Goal: Transaction & Acquisition: Purchase product/service

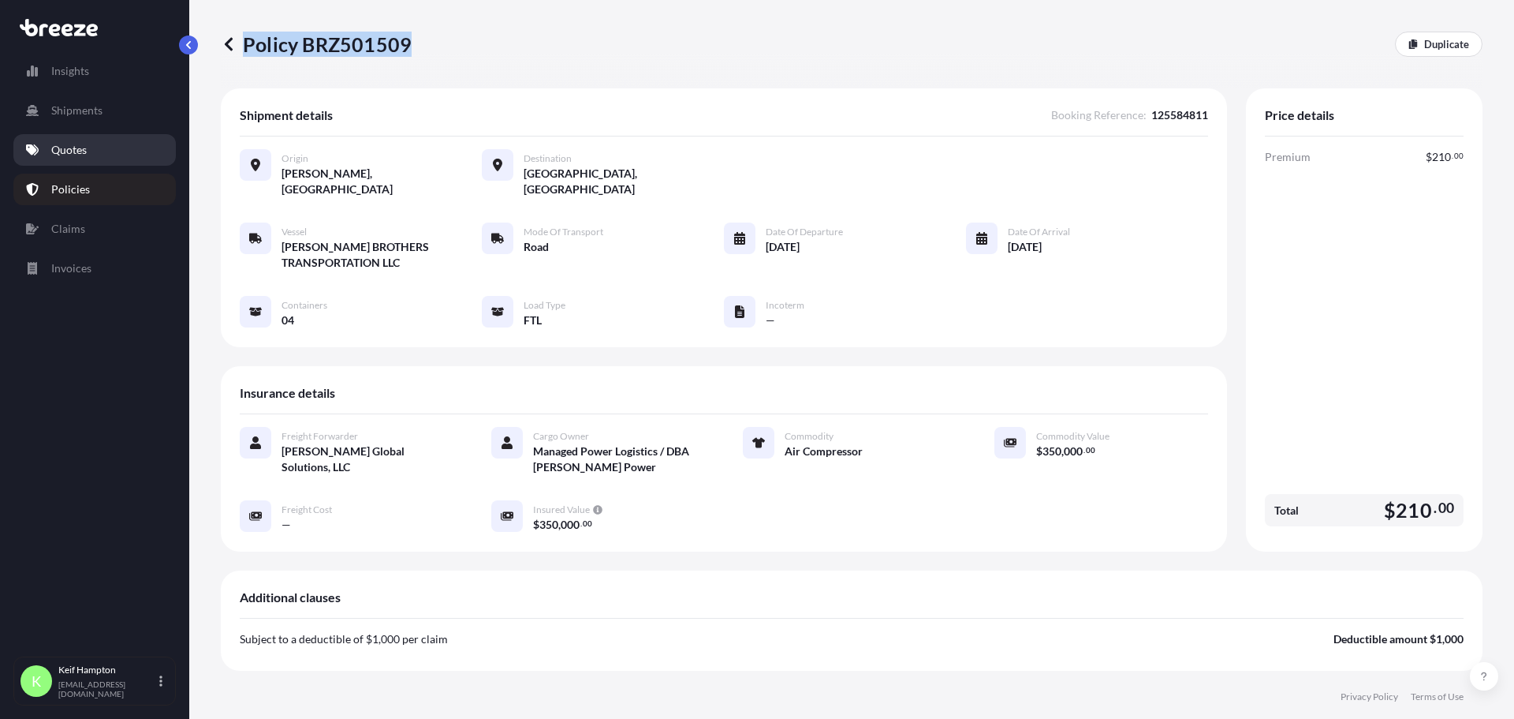
click at [69, 155] on p "Quotes" at bounding box center [68, 150] width 35 height 16
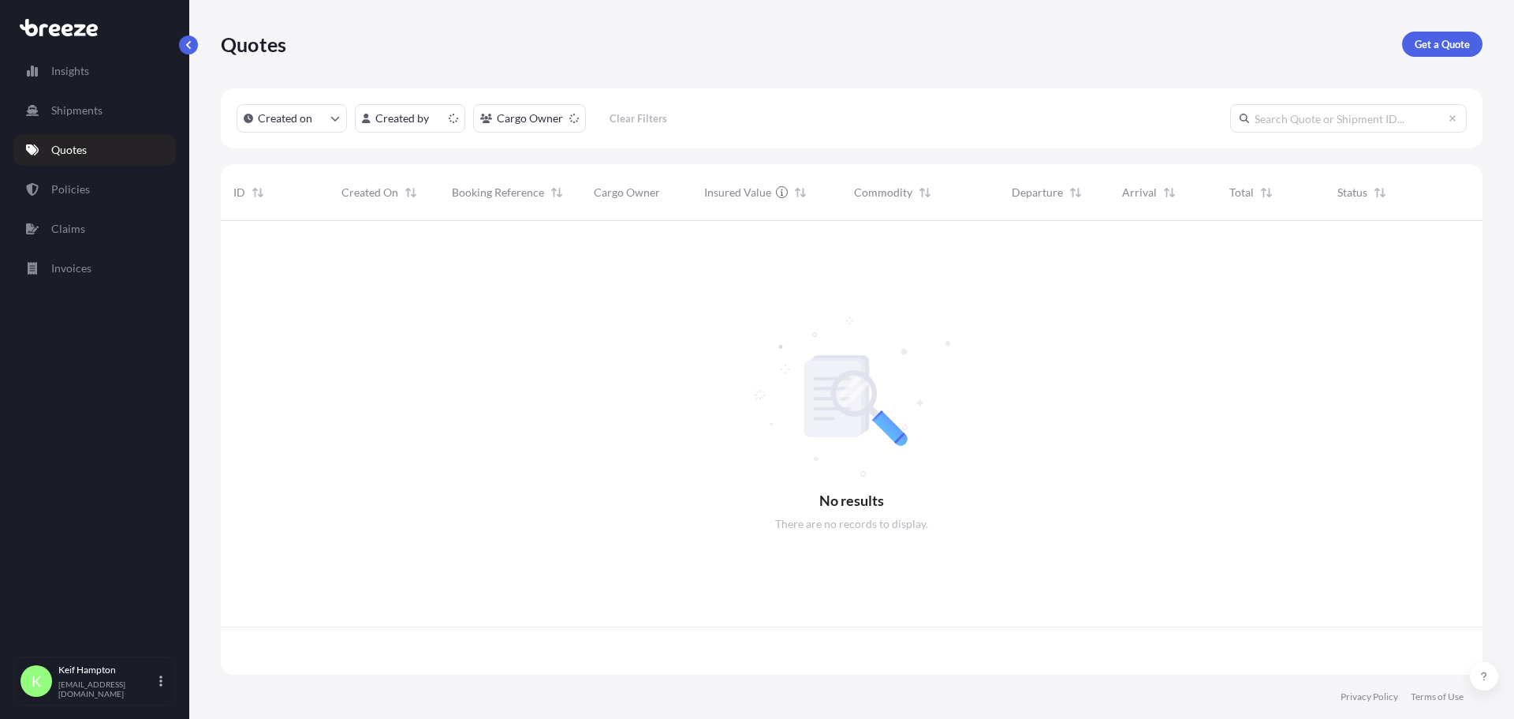
scroll to position [450, 1250]
click at [1445, 49] on p "Get a Quote" at bounding box center [1442, 44] width 55 height 16
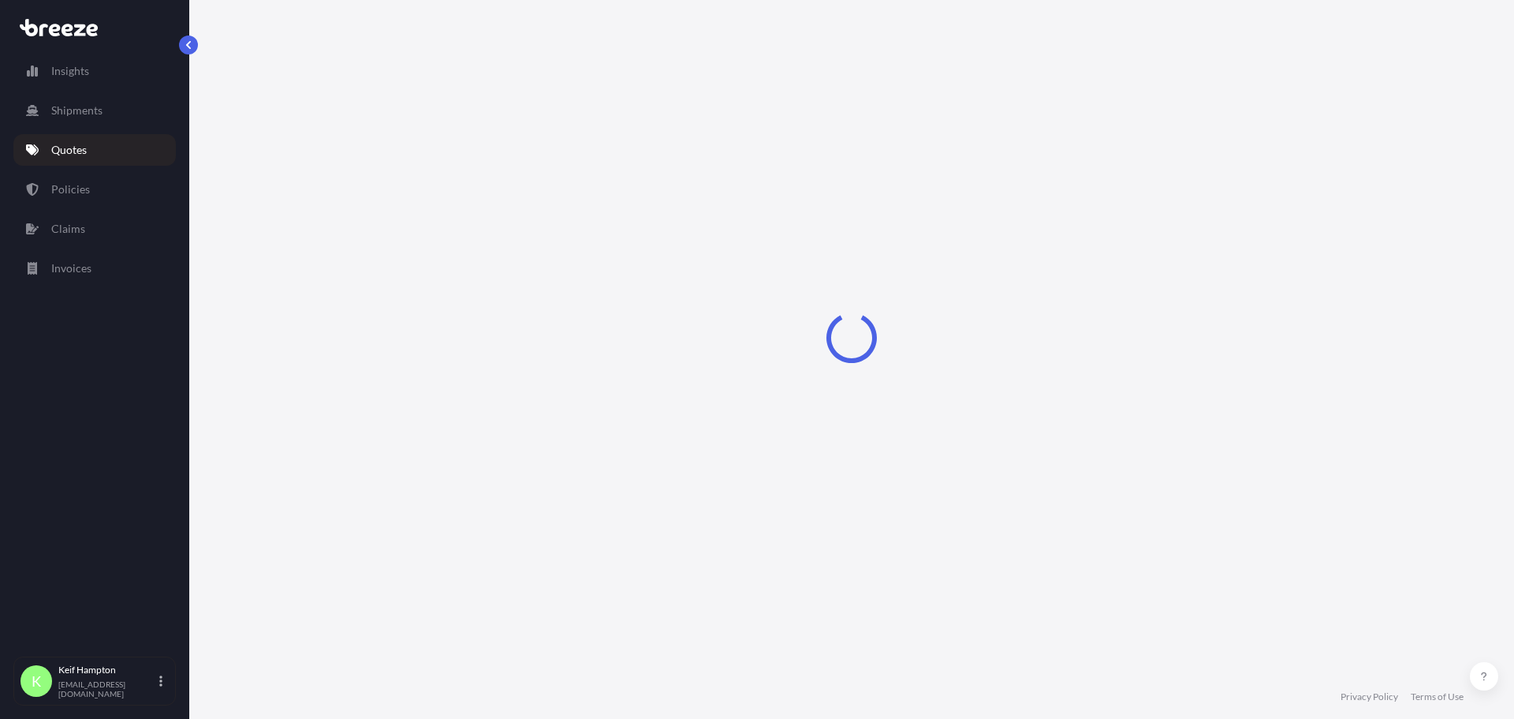
select select "Road"
select select "1"
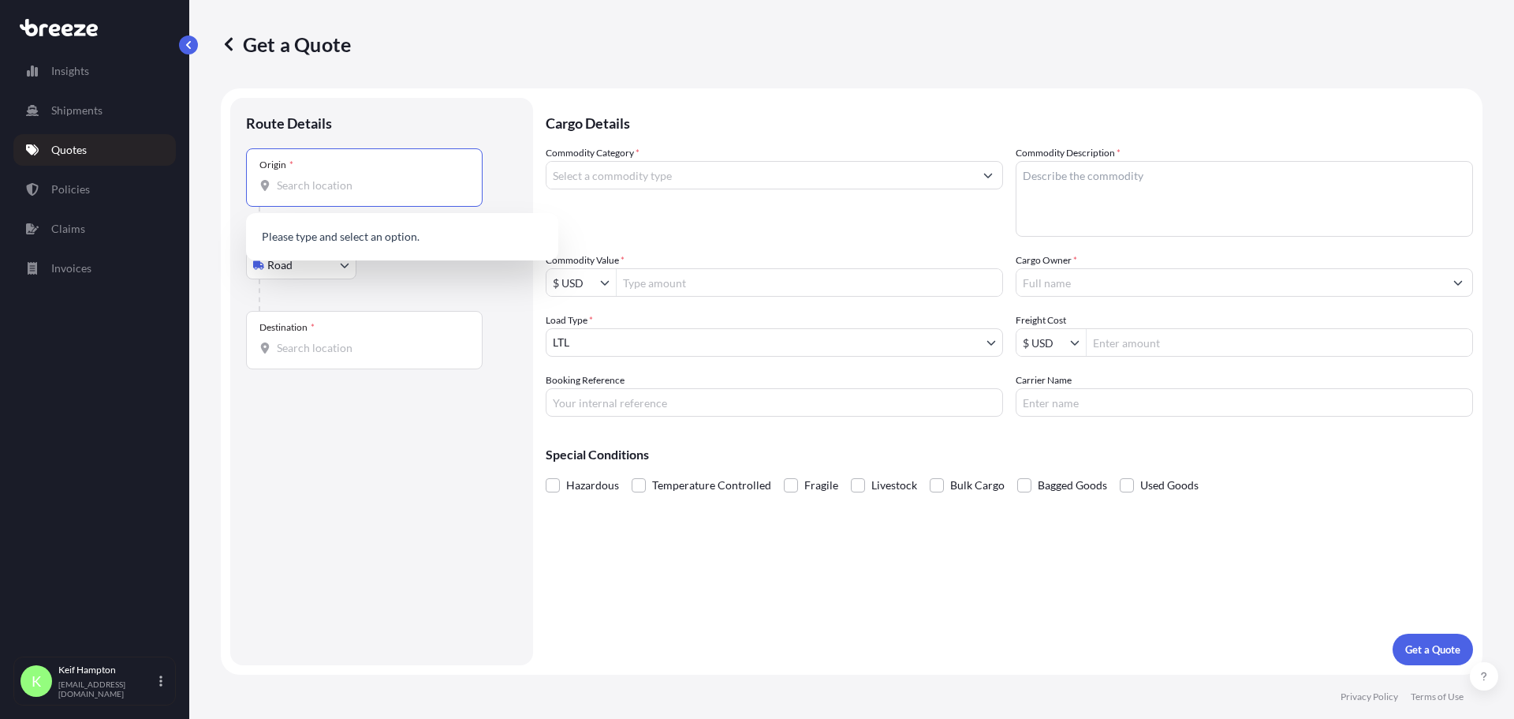
click at [308, 181] on input "Origin *" at bounding box center [370, 185] width 186 height 16
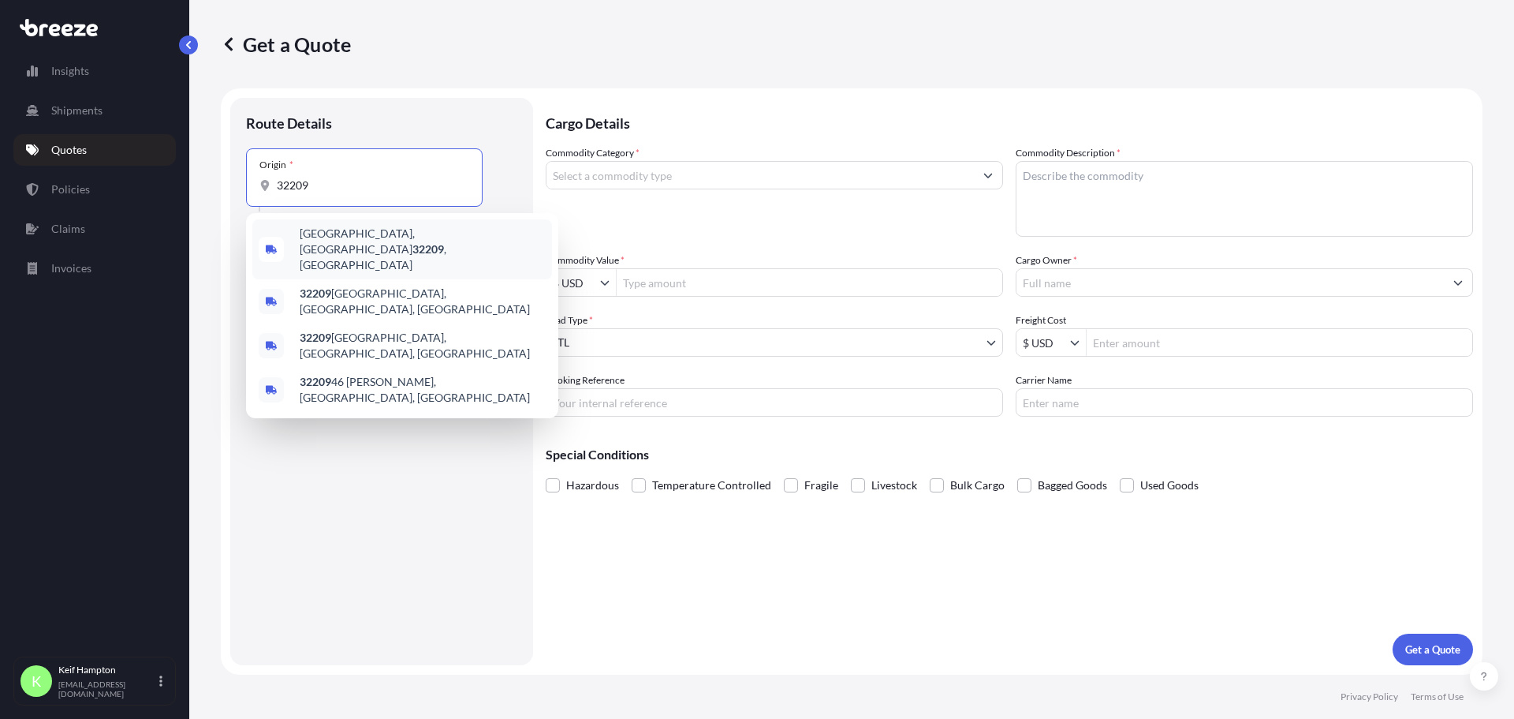
click at [368, 245] on span "[GEOGRAPHIC_DATA] , [GEOGRAPHIC_DATA]" at bounding box center [423, 249] width 246 height 47
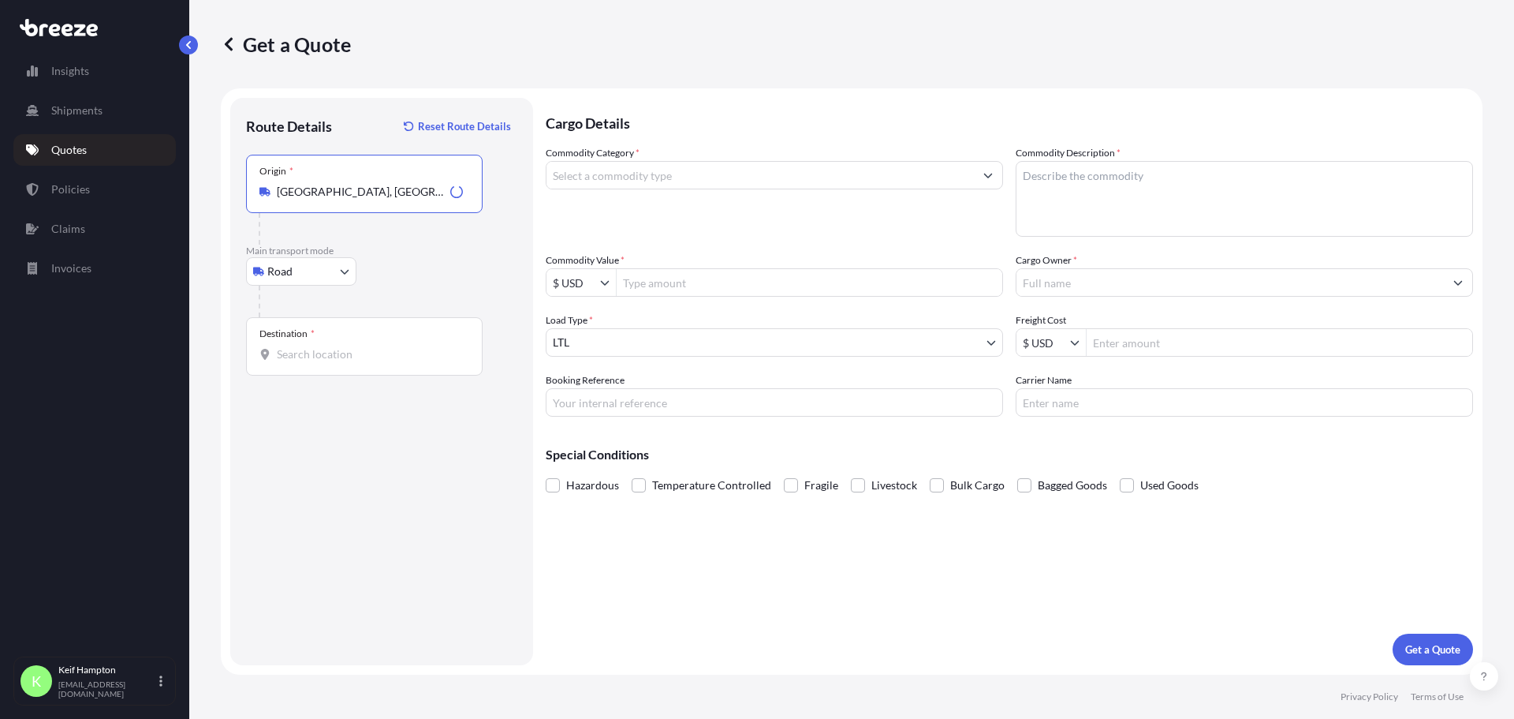
type input "[GEOGRAPHIC_DATA], [GEOGRAPHIC_DATA]"
click at [310, 354] on input "Destination *" at bounding box center [370, 354] width 186 height 16
type input "[GEOGRAPHIC_DATA], [GEOGRAPHIC_DATA]"
click at [708, 277] on input "Commodity Value *" at bounding box center [810, 282] width 386 height 28
type input "6,000"
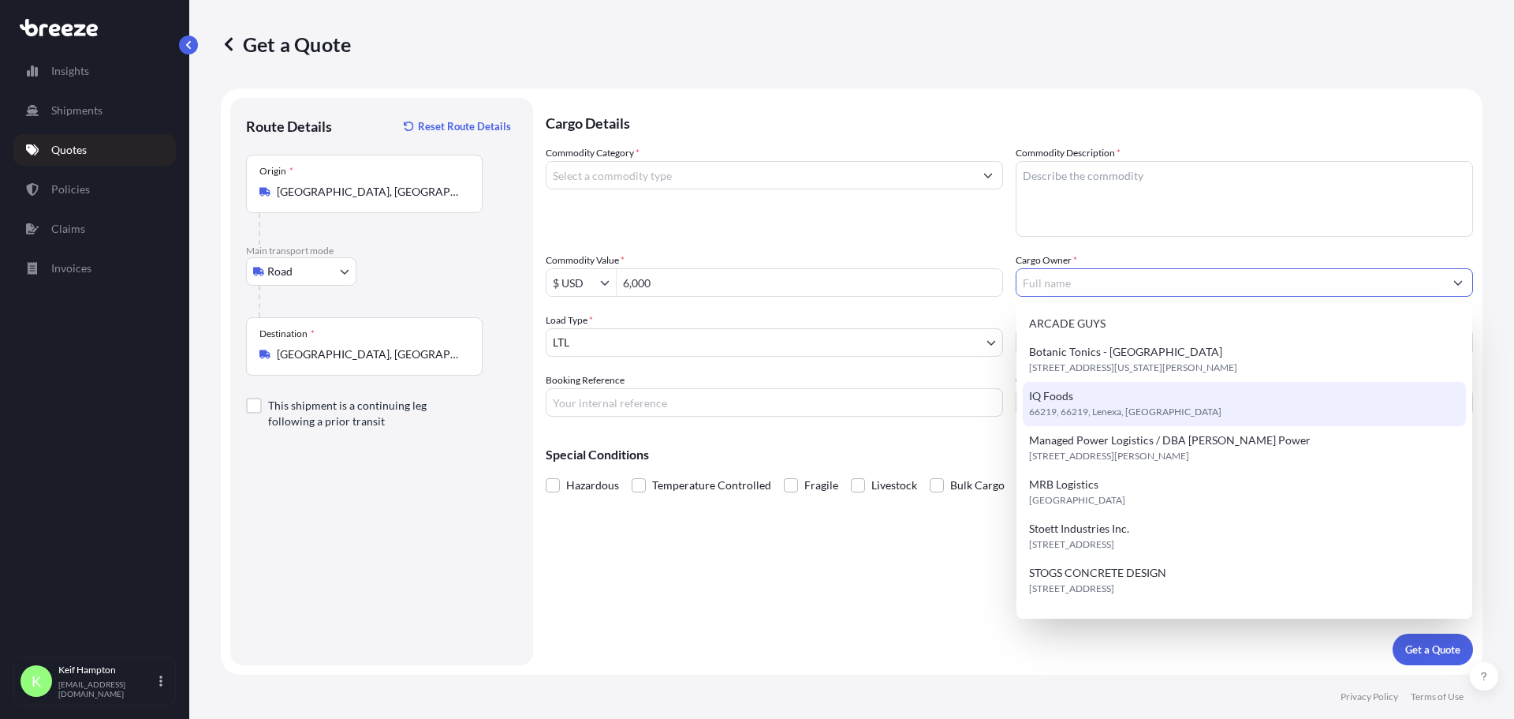
click at [1111, 397] on div "IQ Foods 66219, 66219, Lenexa, [GEOGRAPHIC_DATA]" at bounding box center [1244, 404] width 443 height 44
type input "IQ Foods"
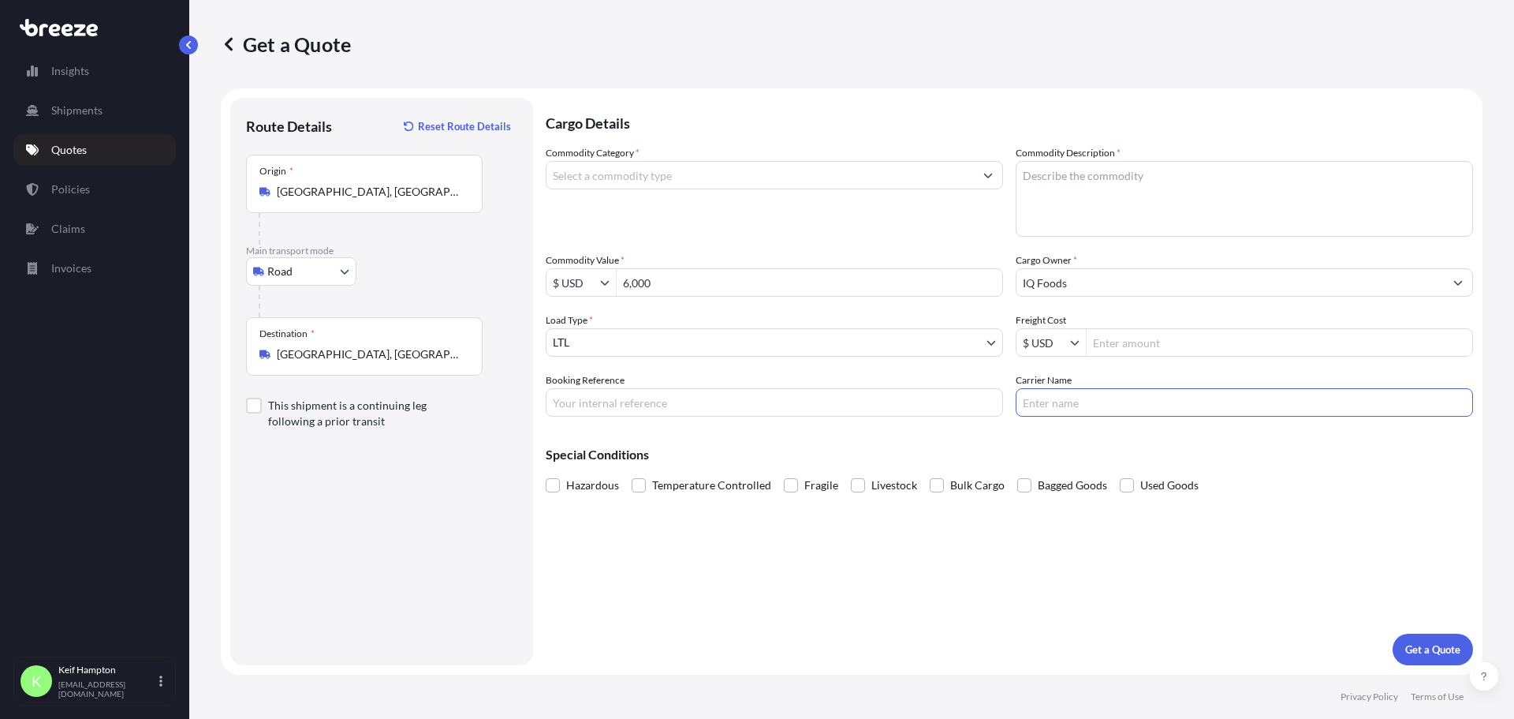
click at [1111, 397] on input "Carrier Name" at bounding box center [1244, 402] width 457 height 28
type input "x"
type input "C"
type input "XPO LOGISTICS"
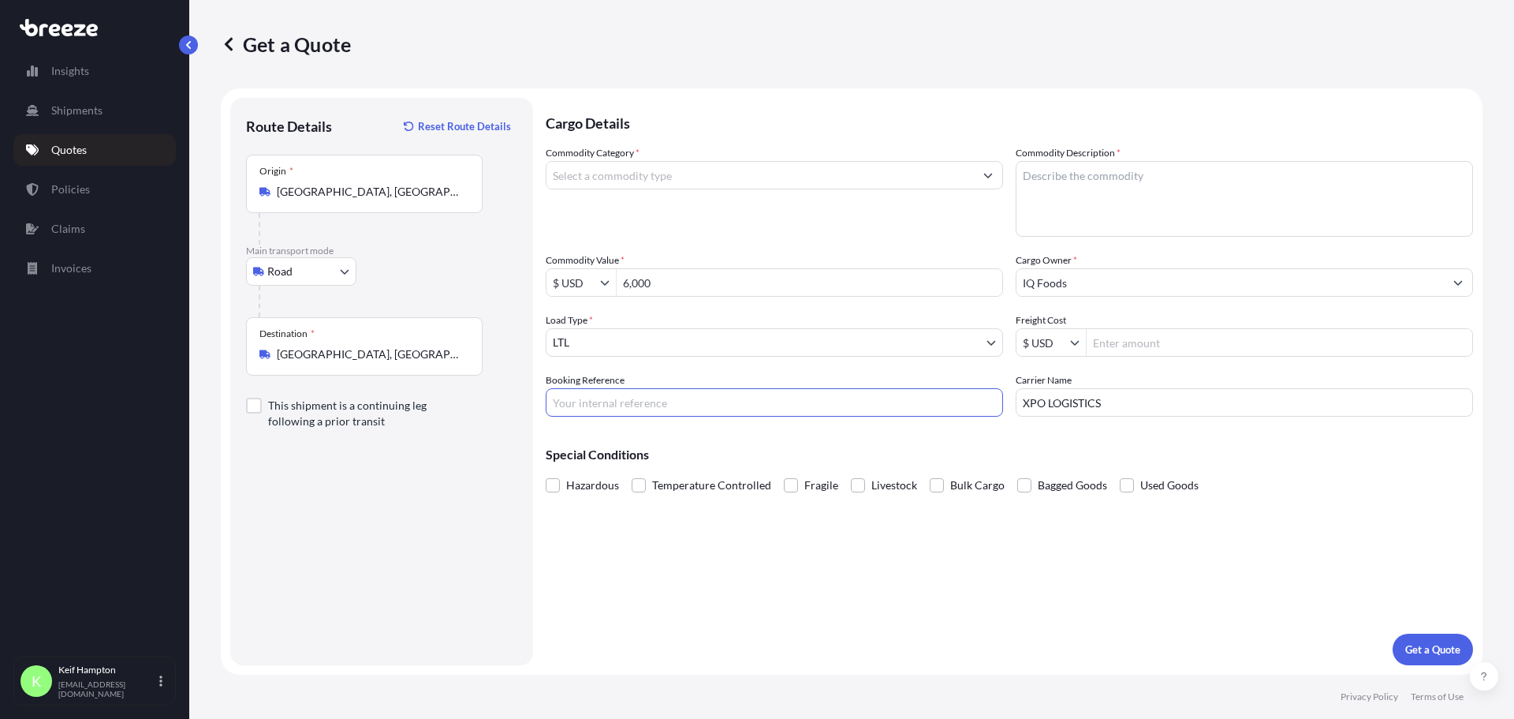
click at [637, 409] on input "Booking Reference" at bounding box center [774, 402] width 457 height 28
type input "125555985"
click at [1080, 214] on textarea "Commodity Description *" at bounding box center [1244, 199] width 457 height 76
click at [1224, 214] on textarea "Commodity Description *" at bounding box center [1244, 199] width 457 height 76
paste textarea "Concrete Furniture/Furnishings"
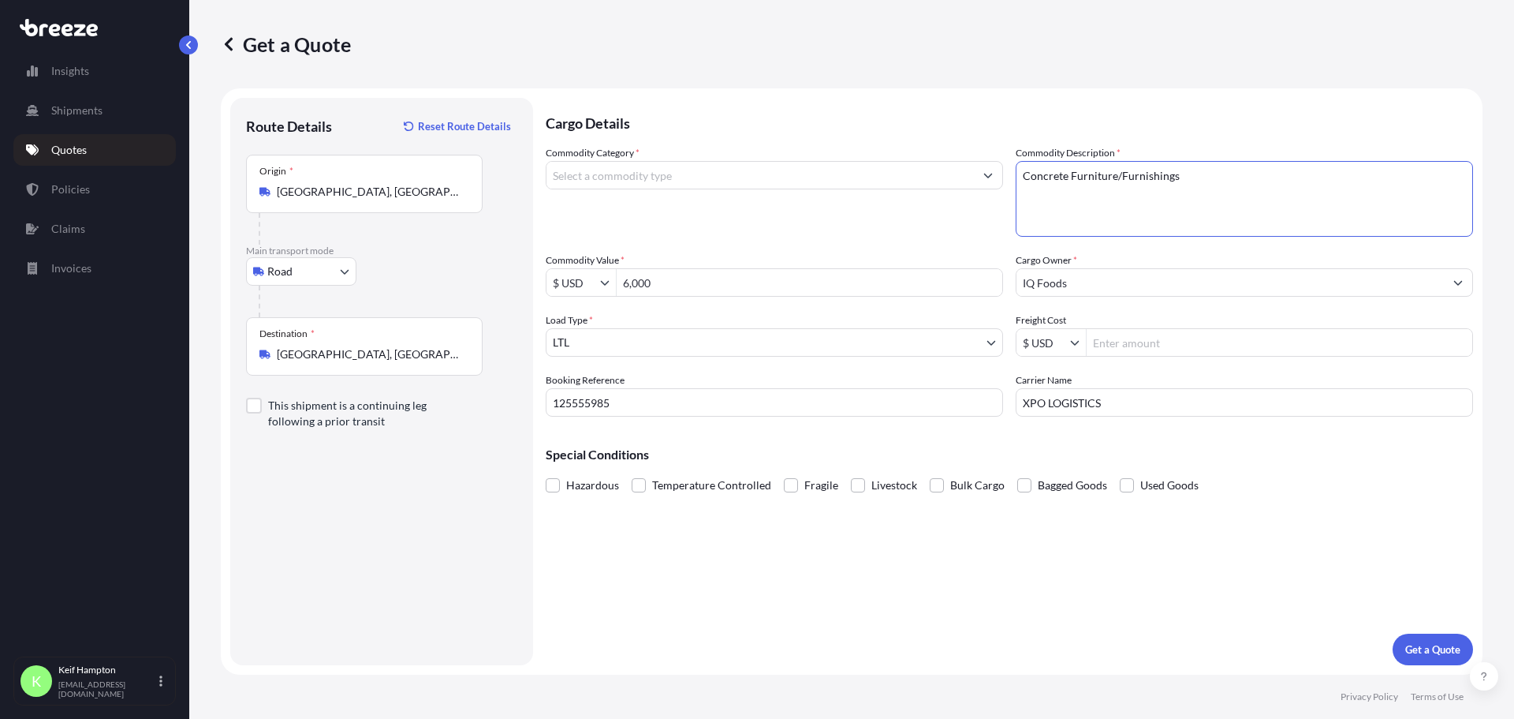
type textarea "Concrete Furniture/Furnishings"
click at [828, 177] on input "Commodity Category *" at bounding box center [761, 175] width 428 height 28
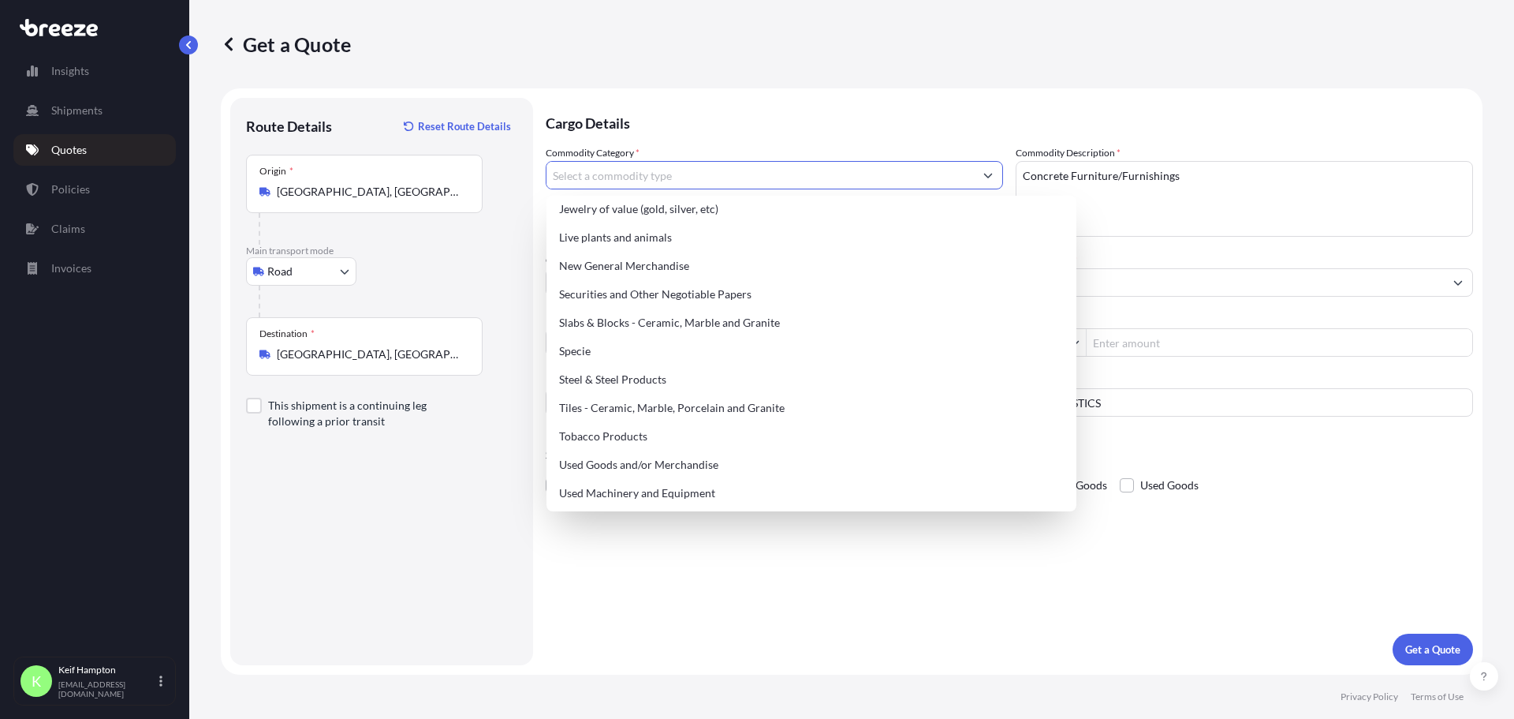
scroll to position [663, 0]
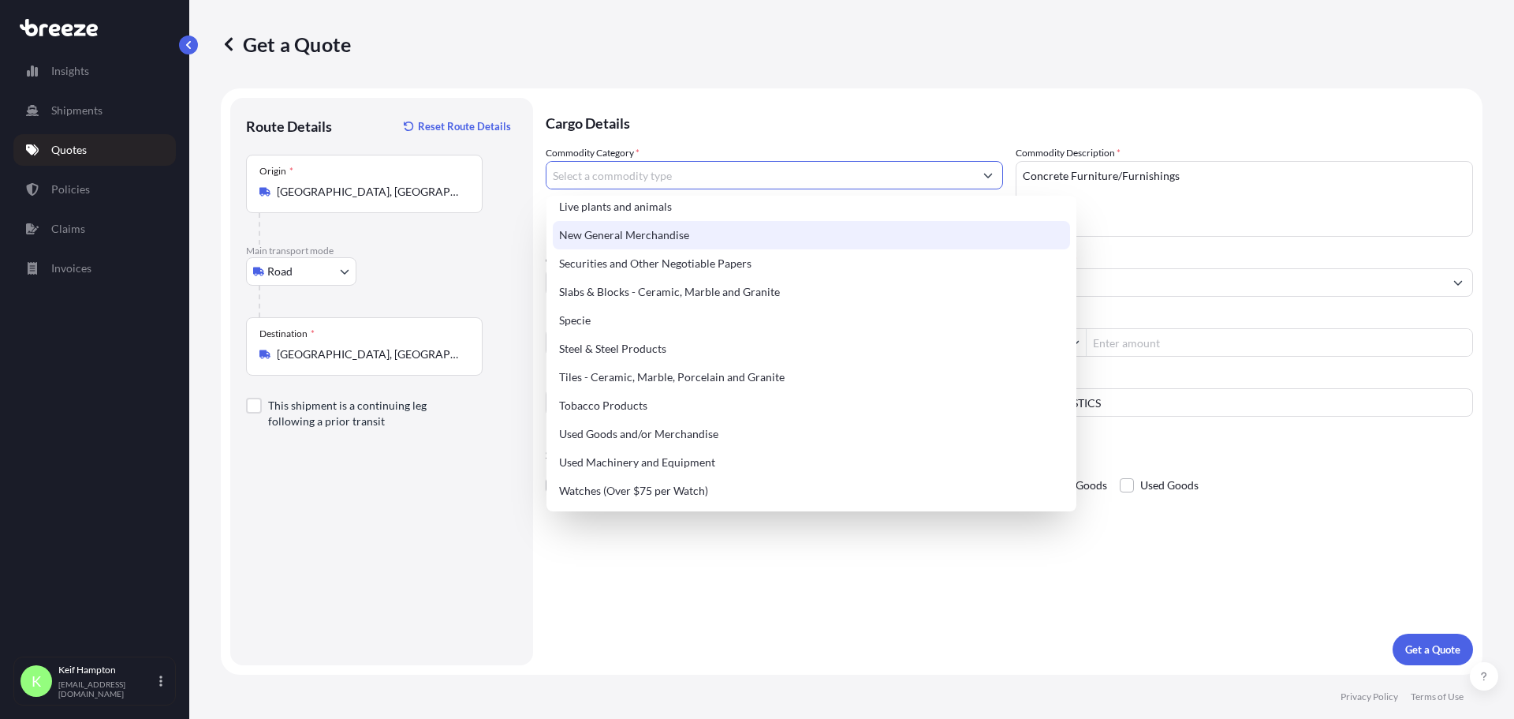
click at [654, 235] on div "New General Merchandise" at bounding box center [811, 235] width 517 height 28
type input "New General Merchandise"
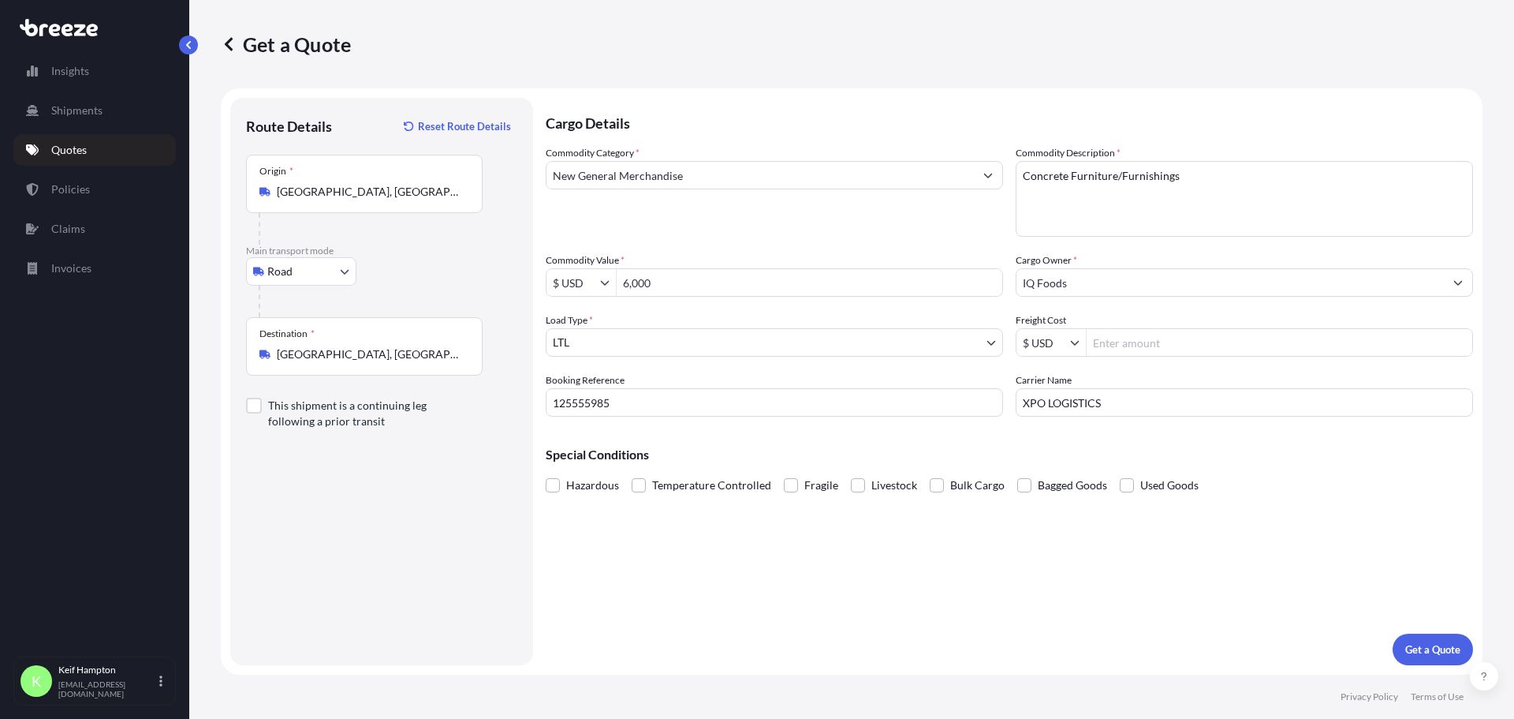
drag, startPoint x: 886, startPoint y: 588, endPoint x: 887, endPoint y: 577, distance: 10.3
click at [886, 586] on div "Cargo Details Commodity Category * New General Merchandise Commodity Descriptio…" at bounding box center [1010, 381] width 928 height 567
click at [1438, 643] on p "Get a Quote" at bounding box center [1433, 649] width 55 height 16
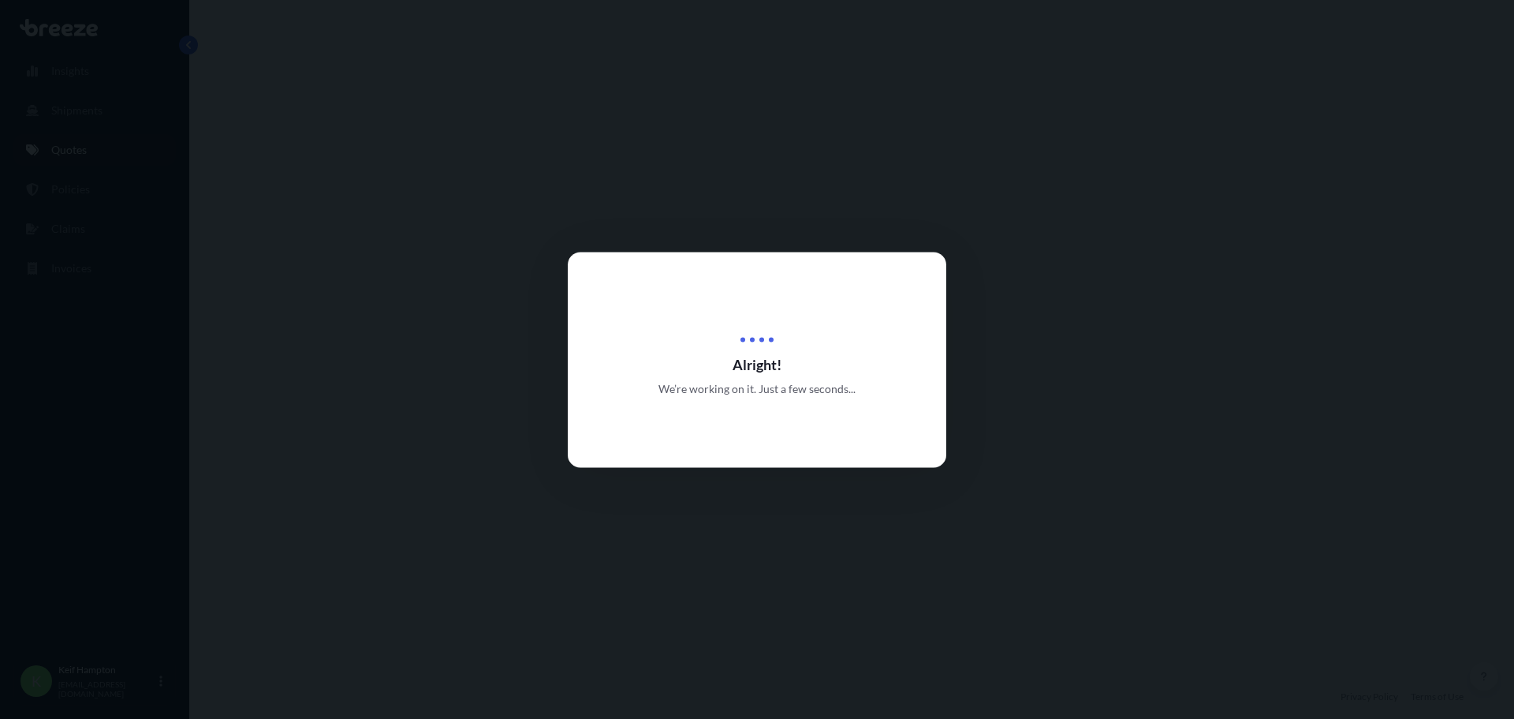
select select "Road"
select select "1"
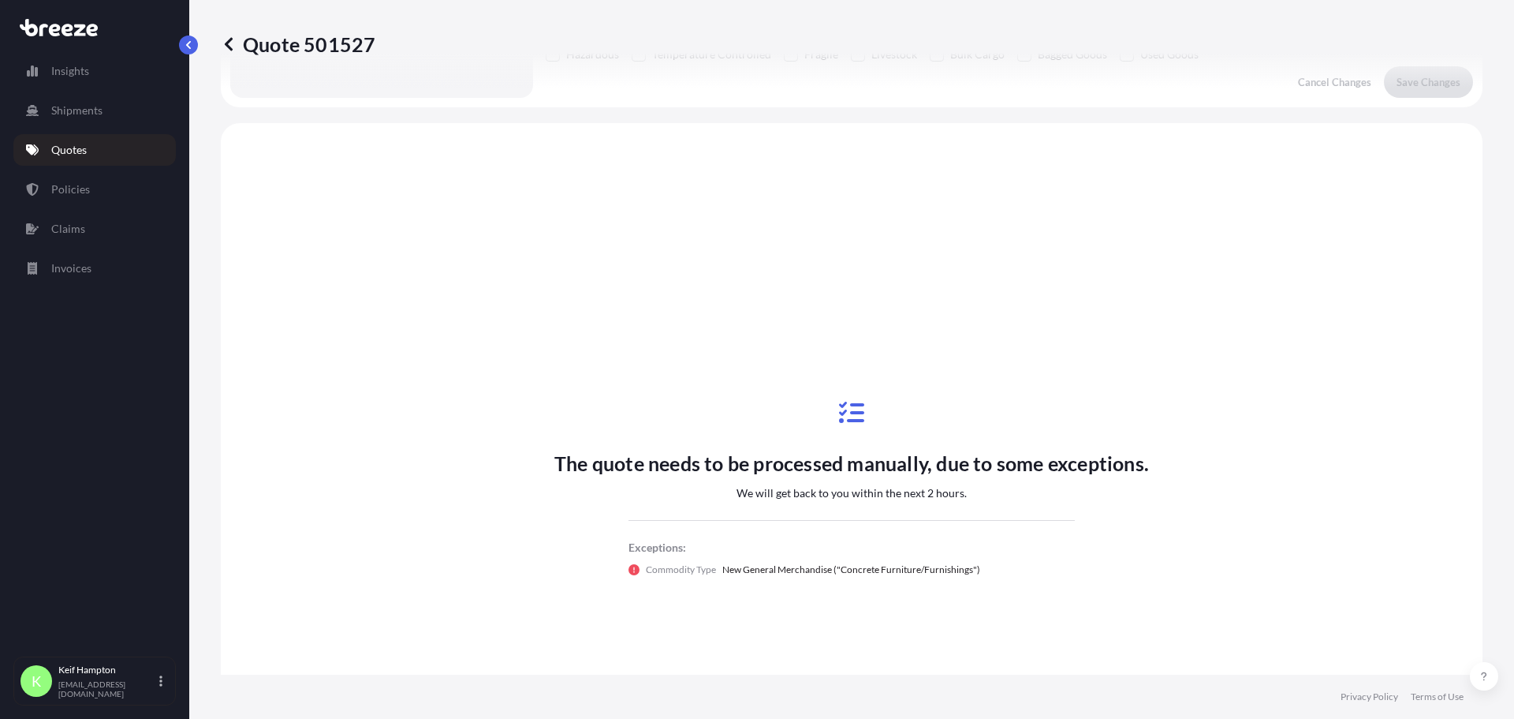
scroll to position [475, 0]
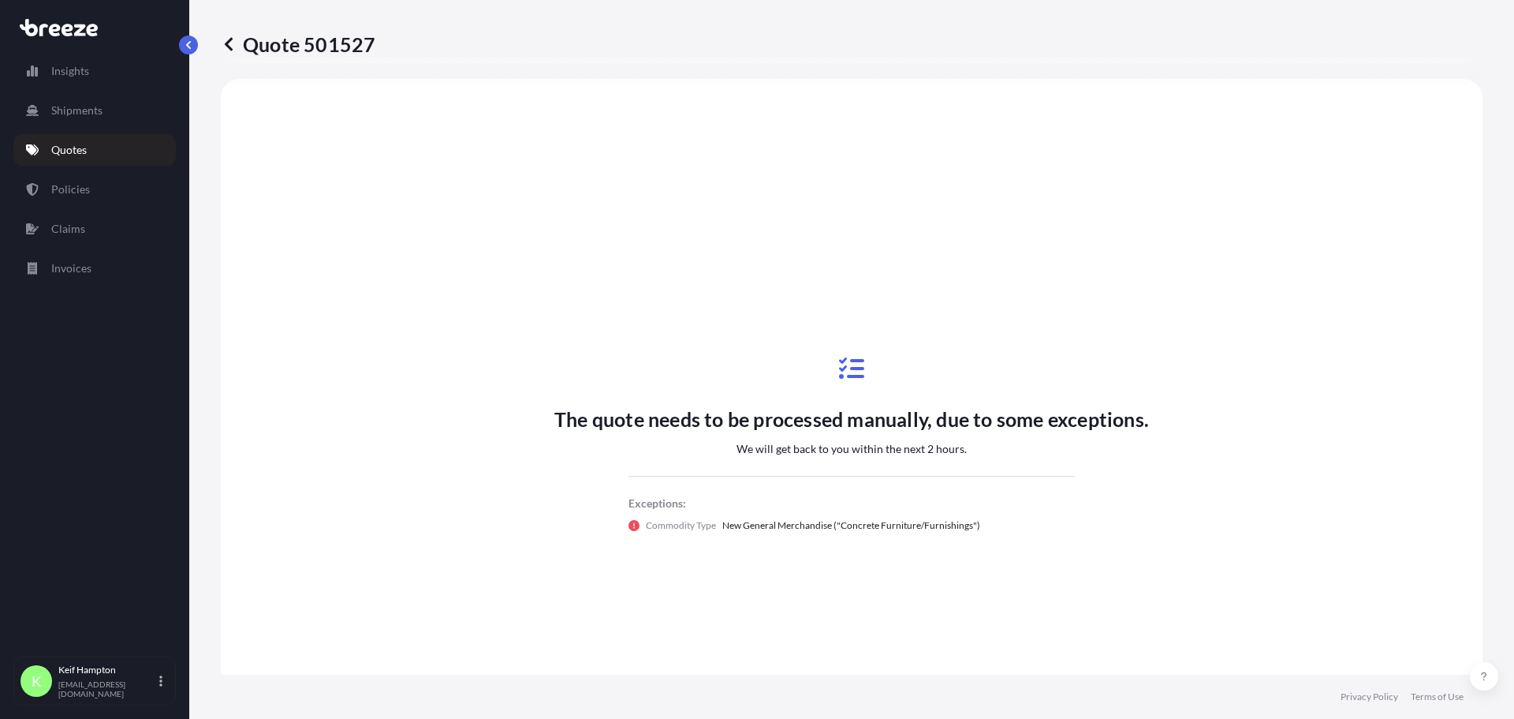
click at [251, 53] on p "Quote 501527" at bounding box center [298, 44] width 155 height 25
click at [233, 44] on icon at bounding box center [229, 44] width 16 height 16
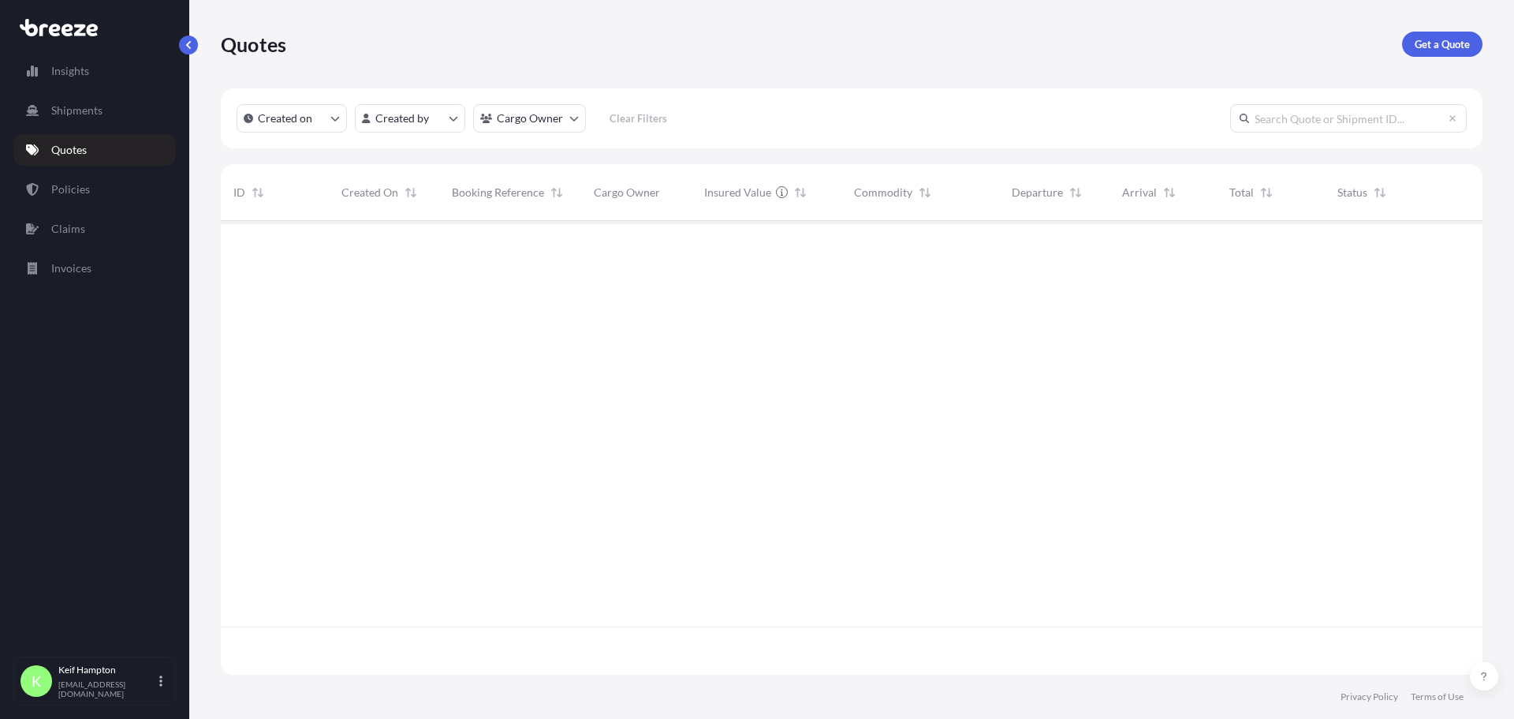
scroll to position [450, 1250]
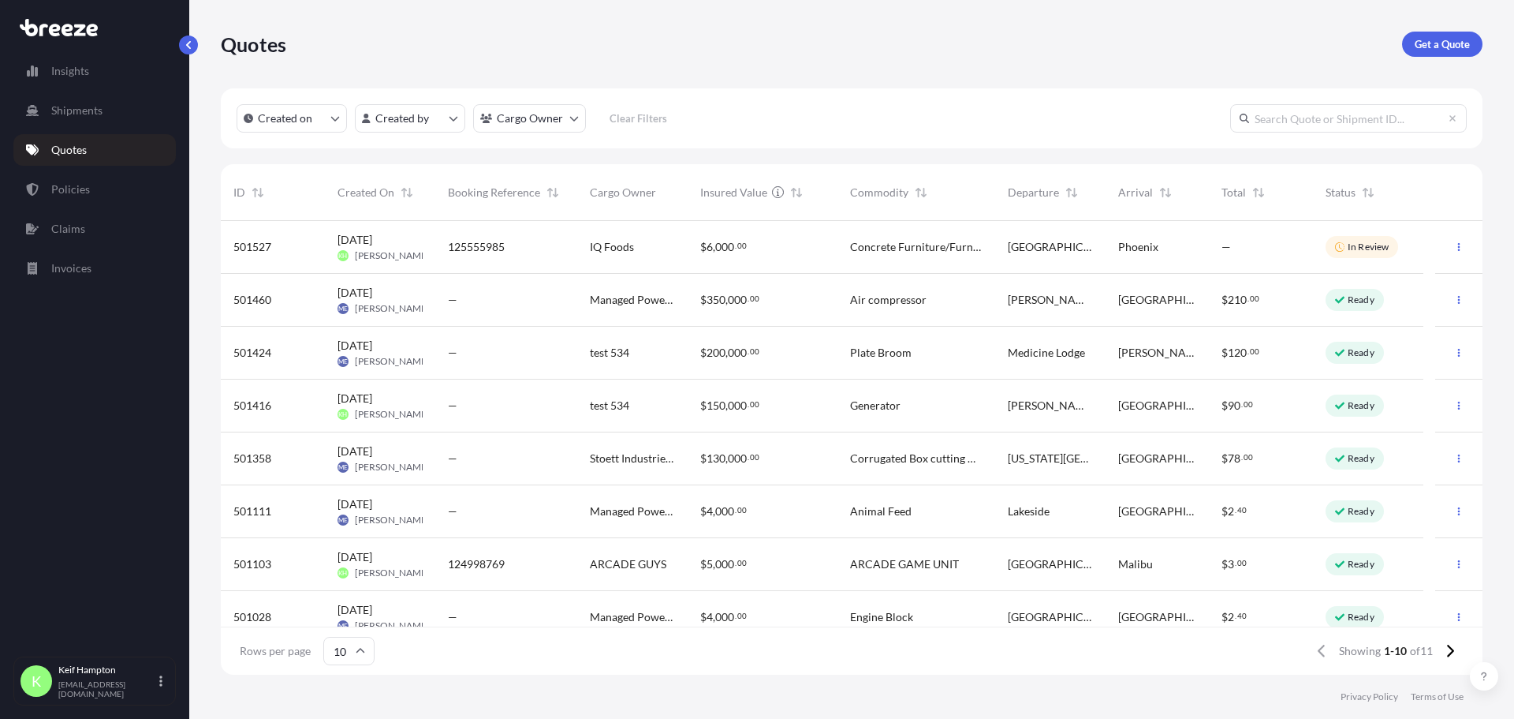
click at [566, 239] on div "125555985" at bounding box center [506, 247] width 142 height 53
select select "Road"
select select "1"
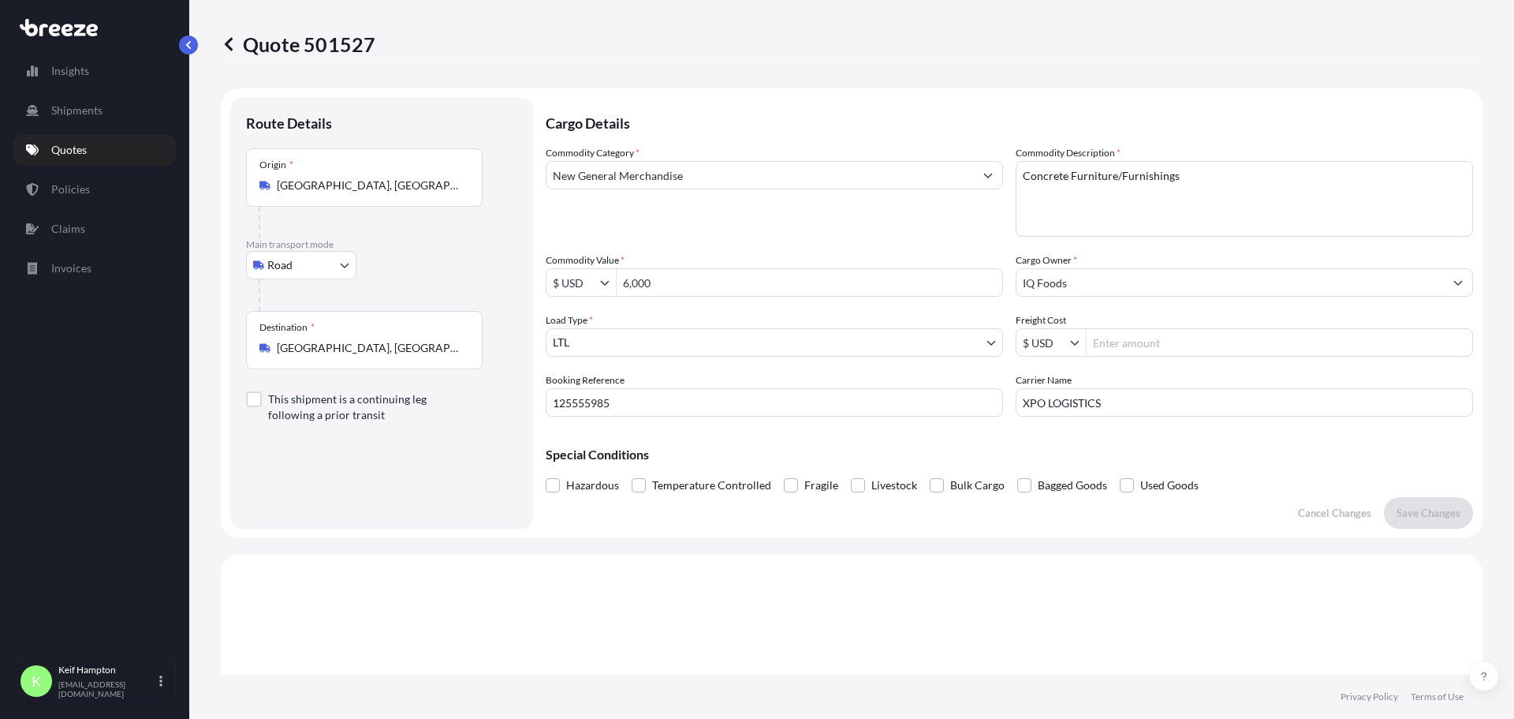
scroll to position [678, 0]
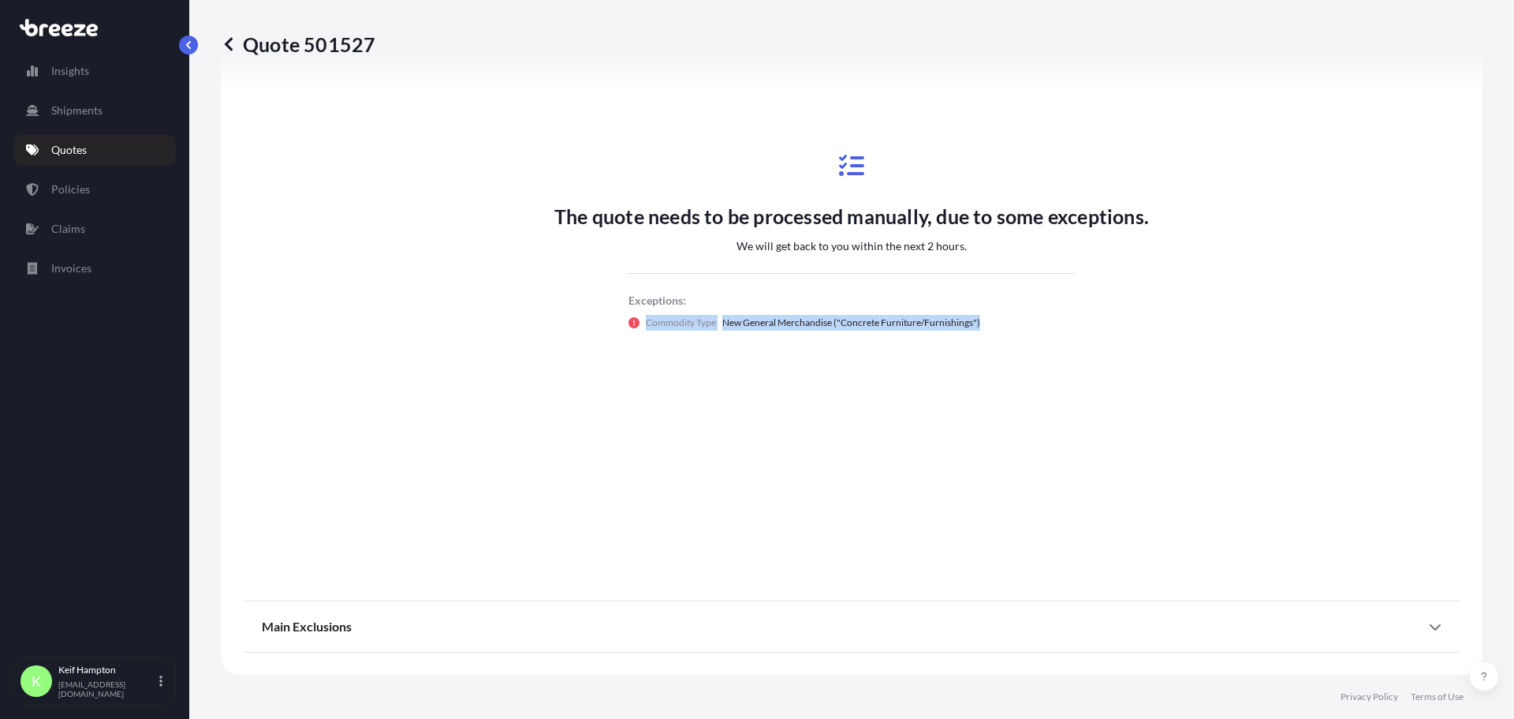
drag, startPoint x: 988, startPoint y: 322, endPoint x: 640, endPoint y: 330, distance: 348.7
click at [640, 330] on div "The quote needs to be processed manually, due to some exceptions. We will get b…" at bounding box center [852, 241] width 595 height 237
copy div "Commodity Type New General Merchandise ("Concrete Furniture/Furnishings")"
drag, startPoint x: 421, startPoint y: 45, endPoint x: 369, endPoint y: 43, distance: 52.1
click at [369, 43] on div "Quote 501527" at bounding box center [852, 44] width 1262 height 25
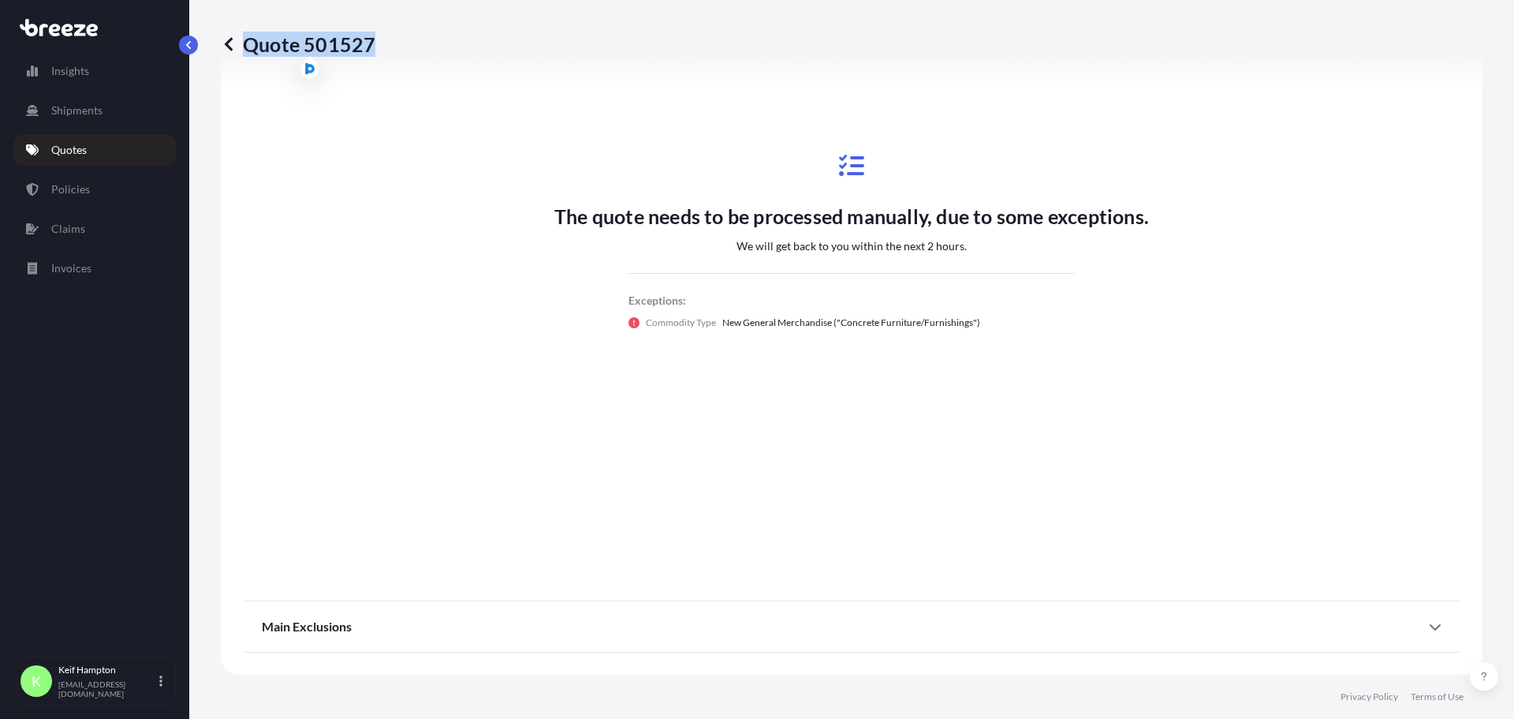
copy p "Quote 501527"
click at [226, 46] on icon at bounding box center [229, 43] width 8 height 13
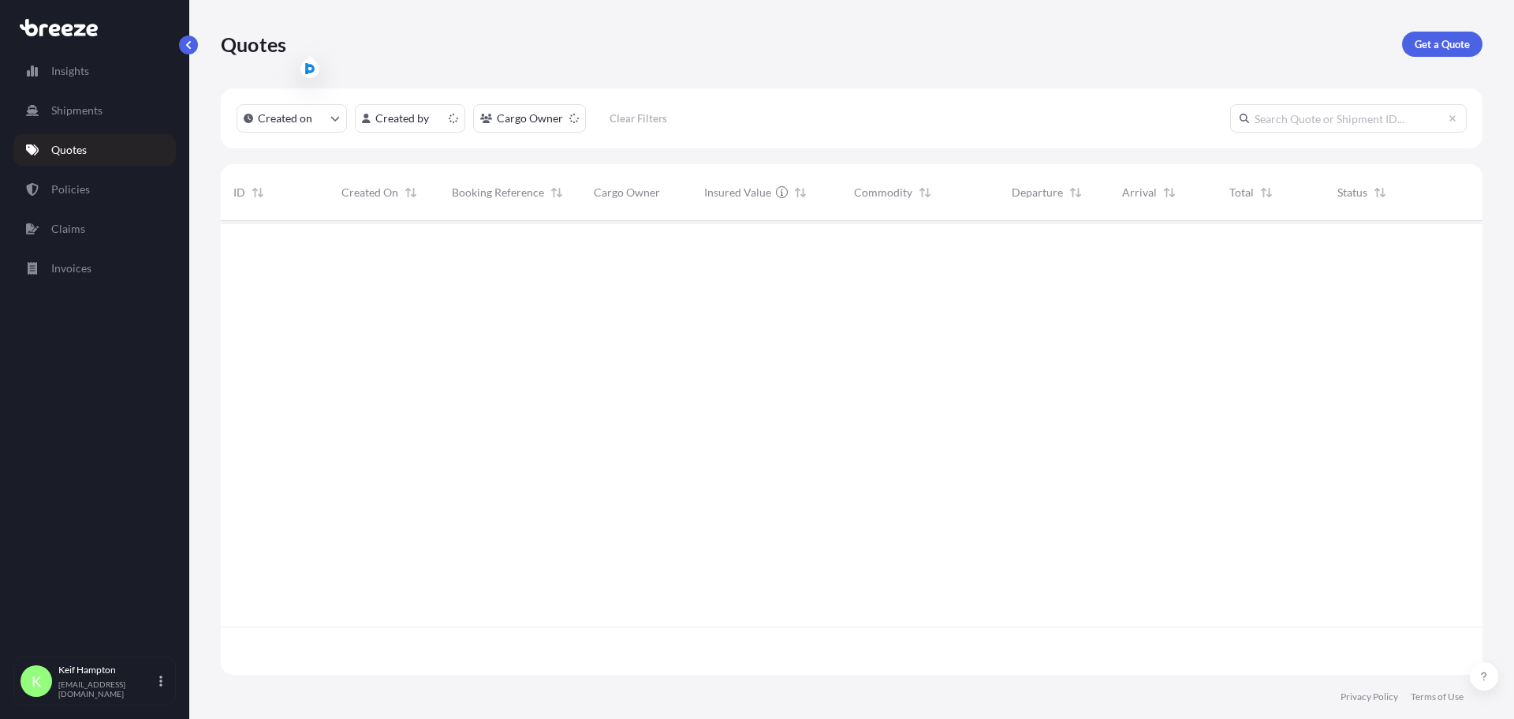
scroll to position [450, 1250]
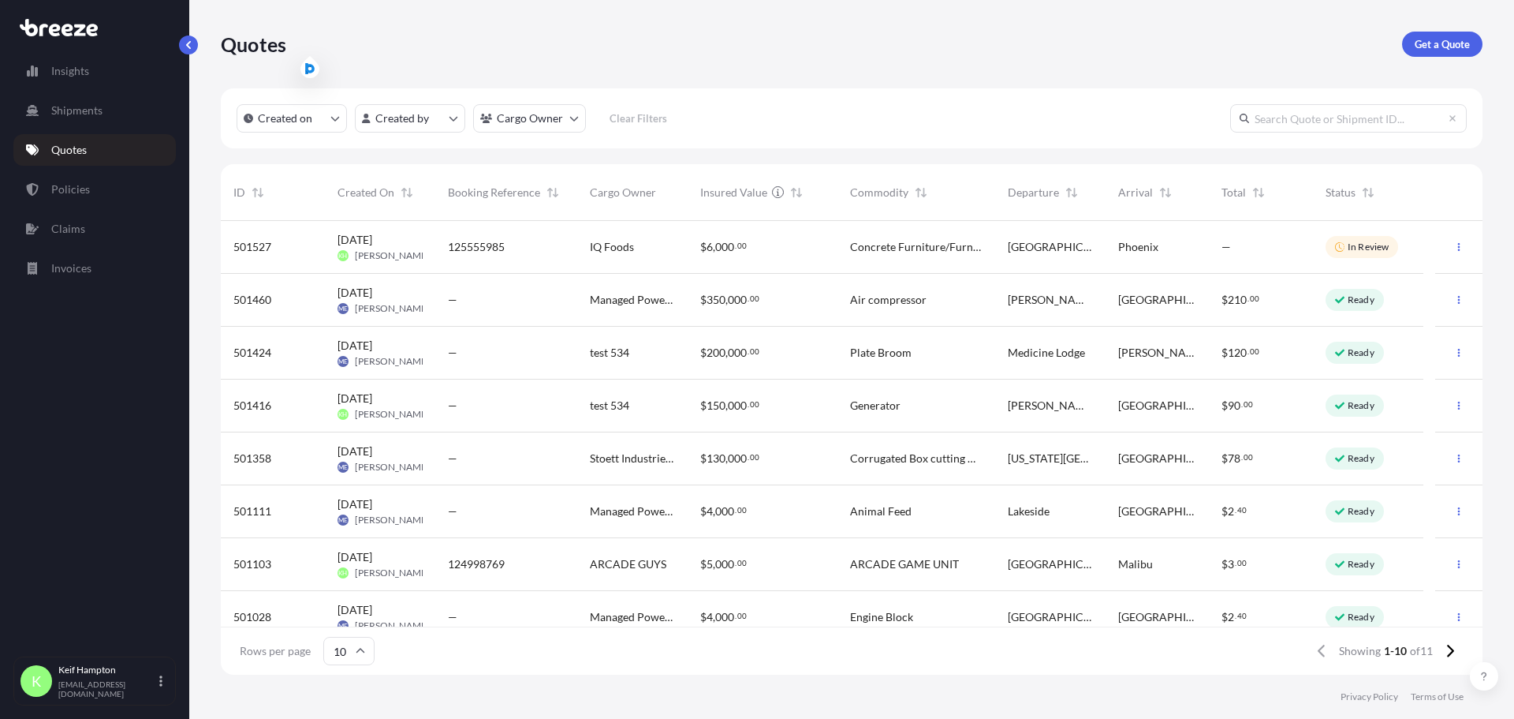
click at [428, 240] on div "[DATE] [PERSON_NAME]" at bounding box center [380, 247] width 110 height 53
select select "Road"
select select "1"
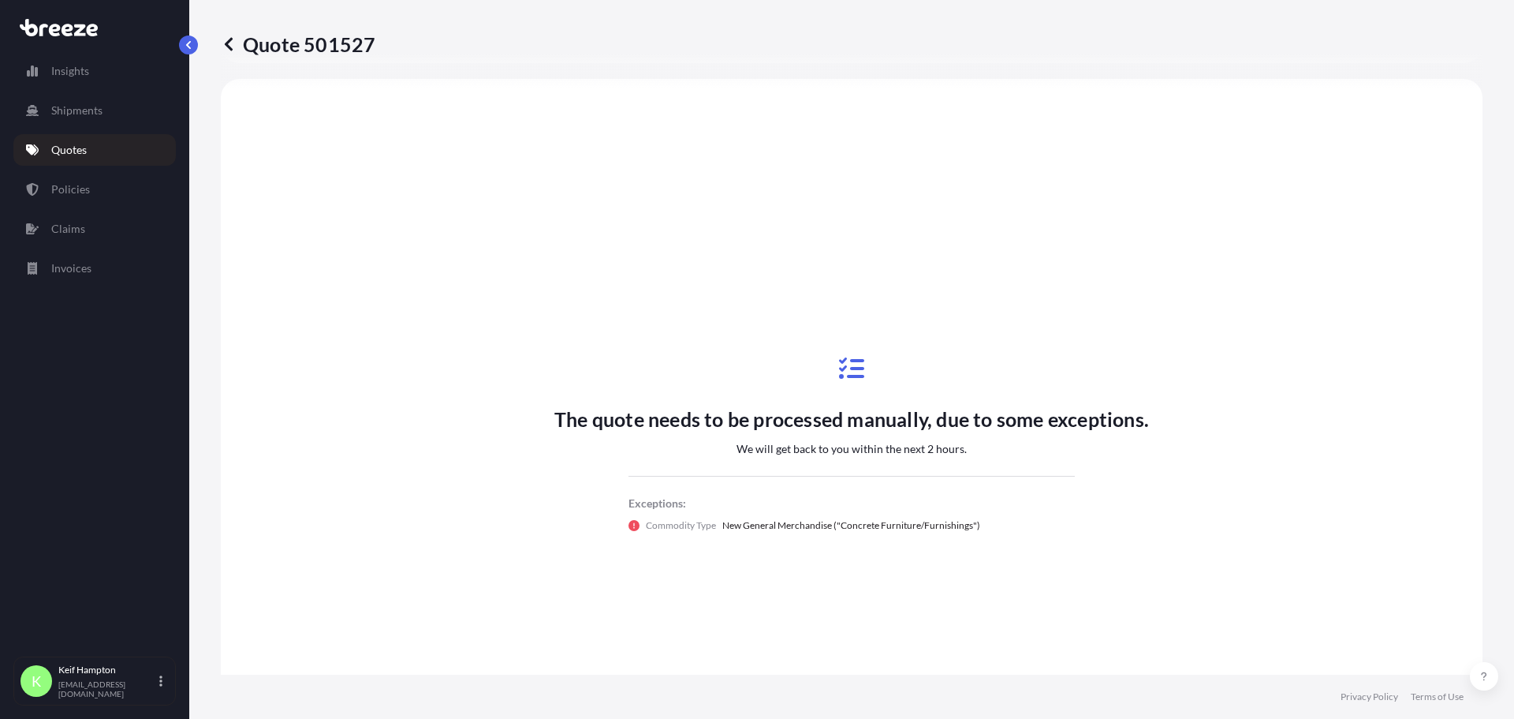
scroll to position [106, 0]
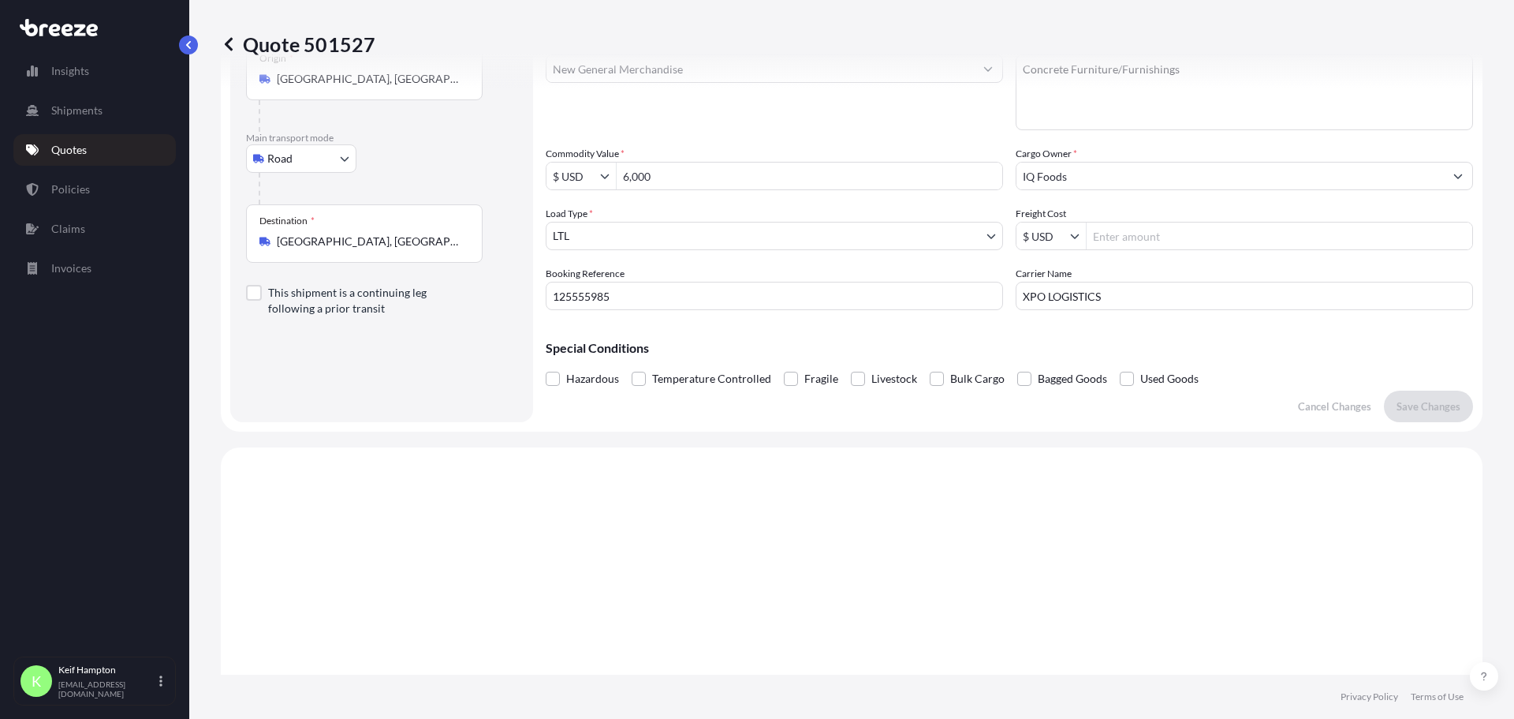
click at [1204, 170] on input "IQ Foods" at bounding box center [1231, 176] width 428 height 28
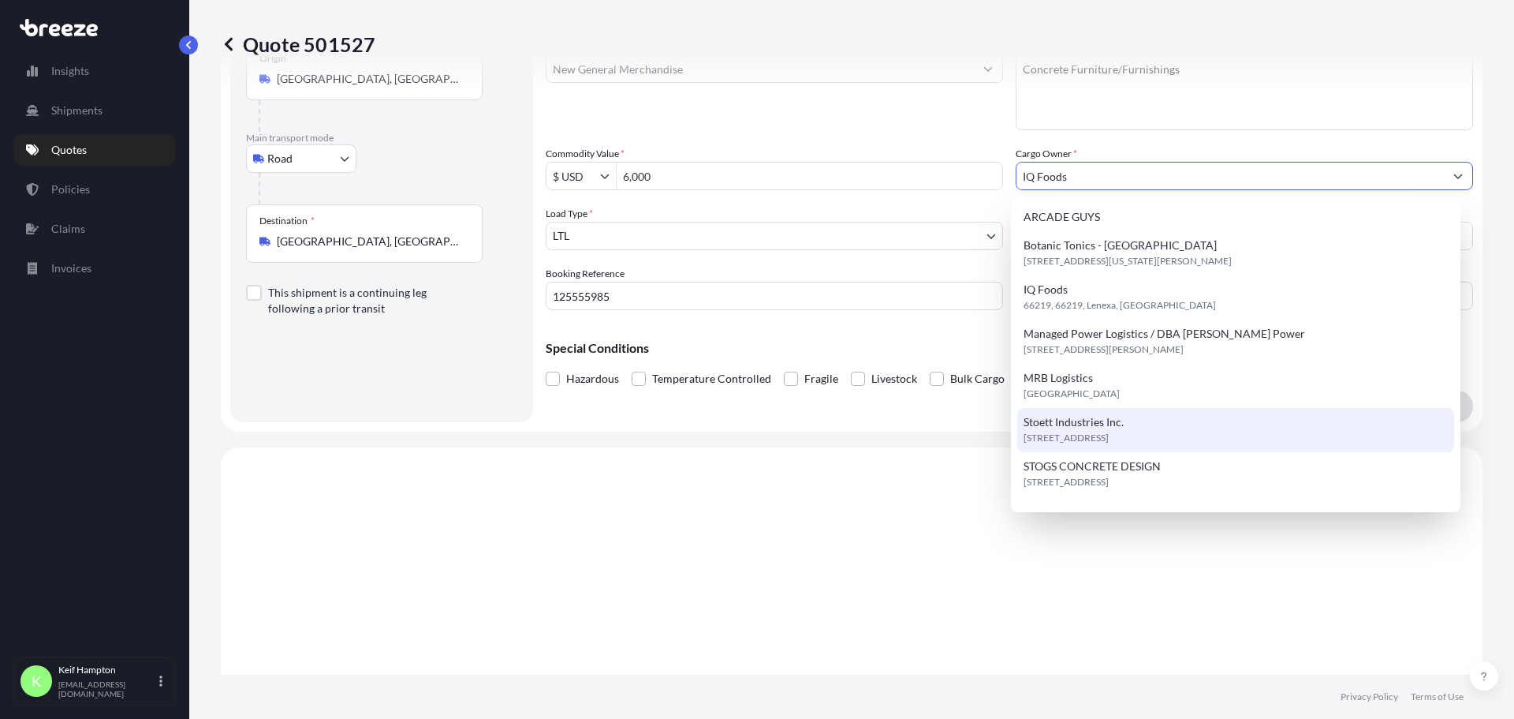
click at [1130, 484] on div "ARCADE GUYS Botanic Tonics - DC [STREET_ADDRESS][US_STATE][PERSON_NAME] IQ Food…" at bounding box center [1237, 408] width 438 height 410
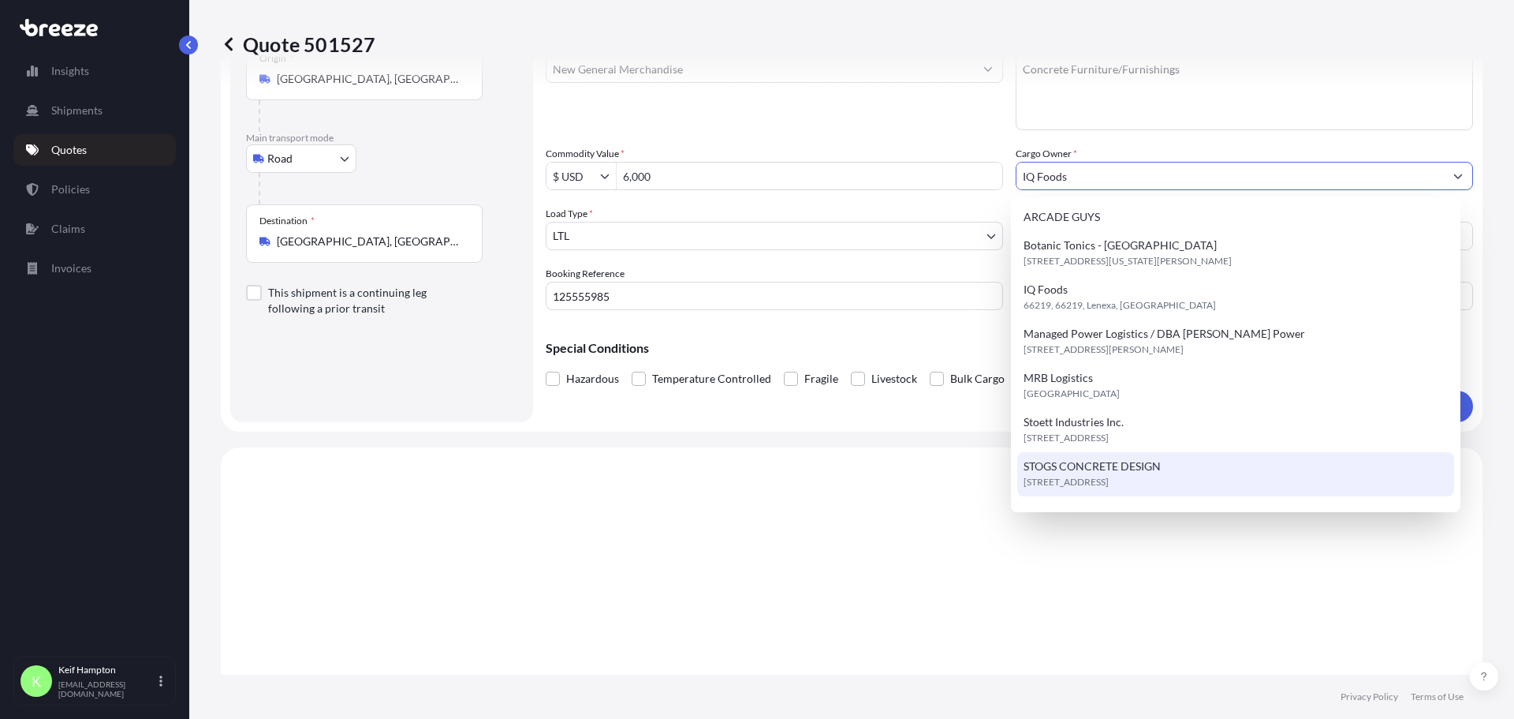
type input "STOGS CONCRETE DESIGN"
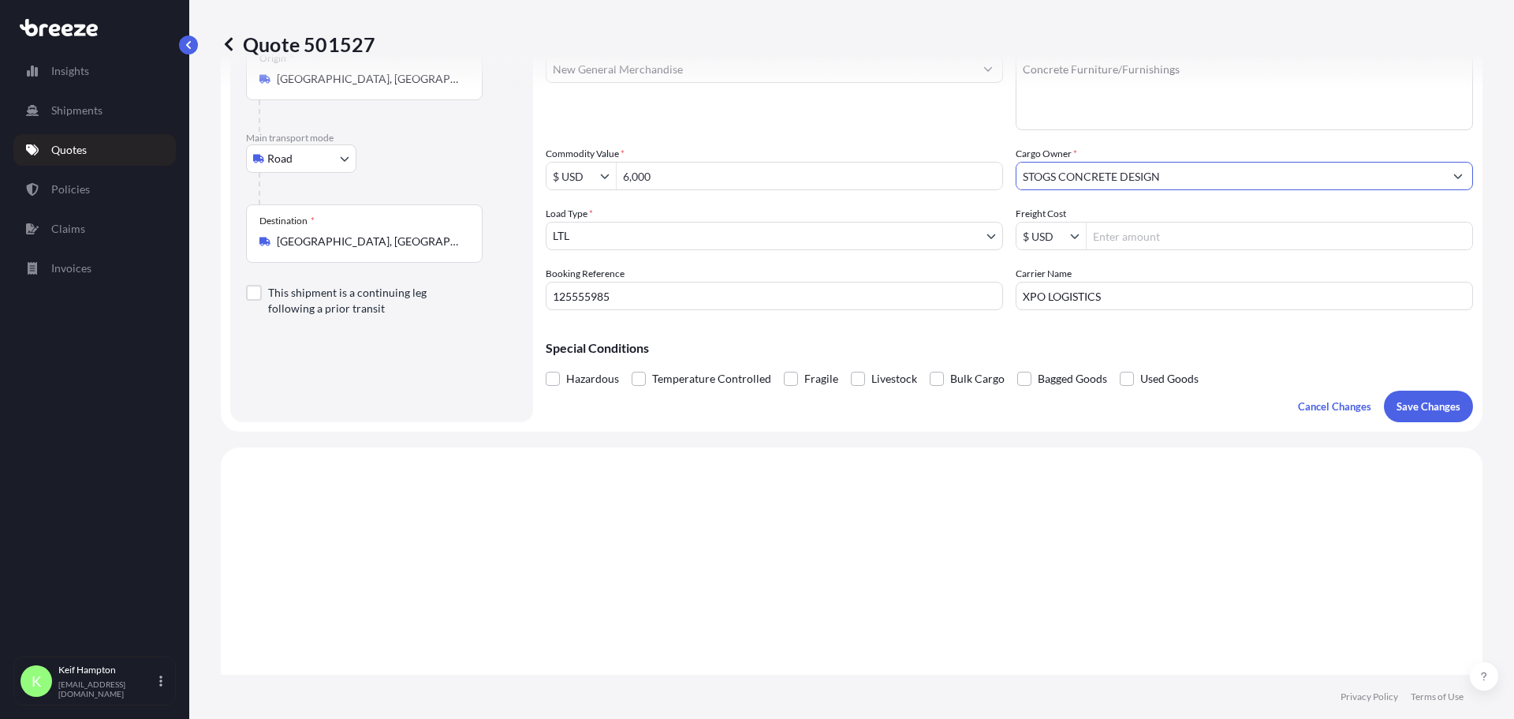
click at [1410, 409] on p "Save Changes" at bounding box center [1429, 406] width 64 height 16
select select "Road"
select select "1"
type input "$ USD"
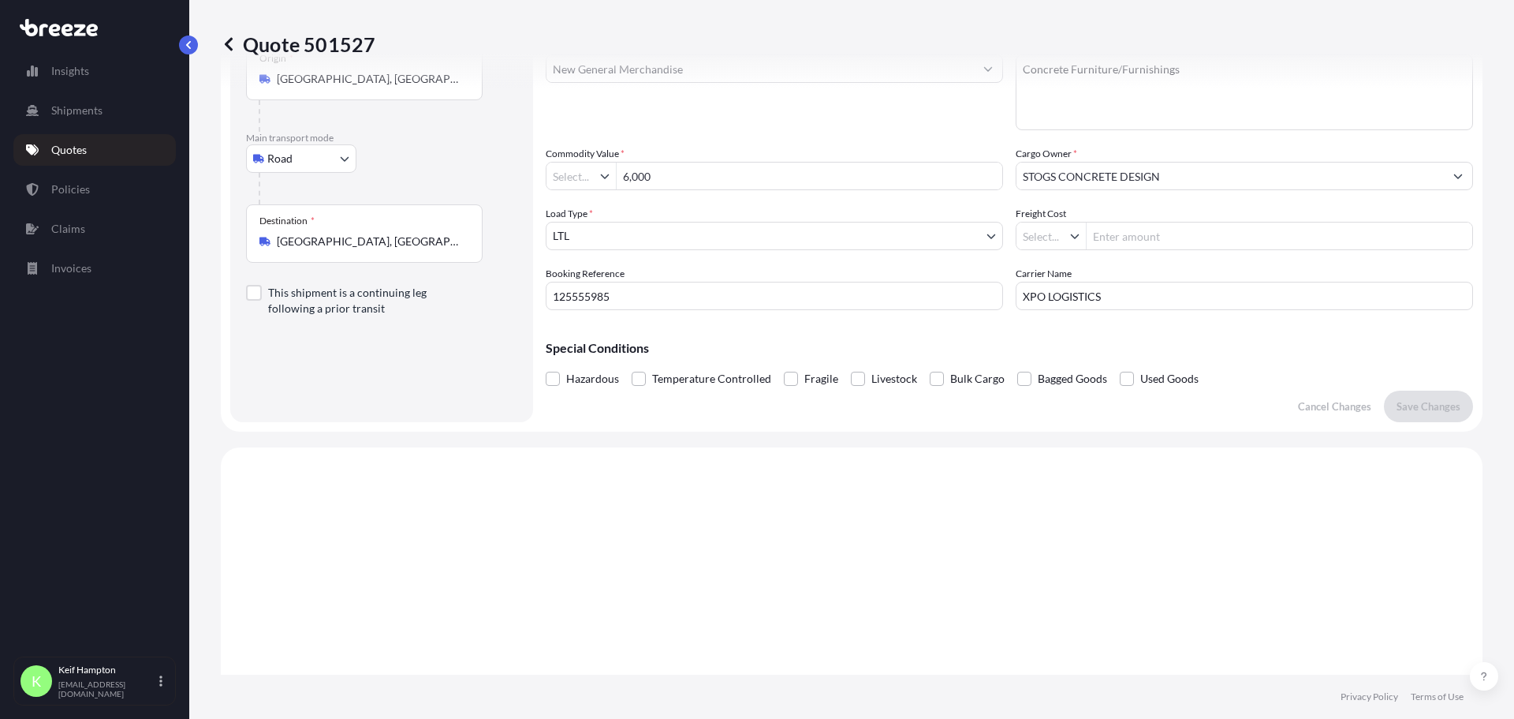
type input "$ USD"
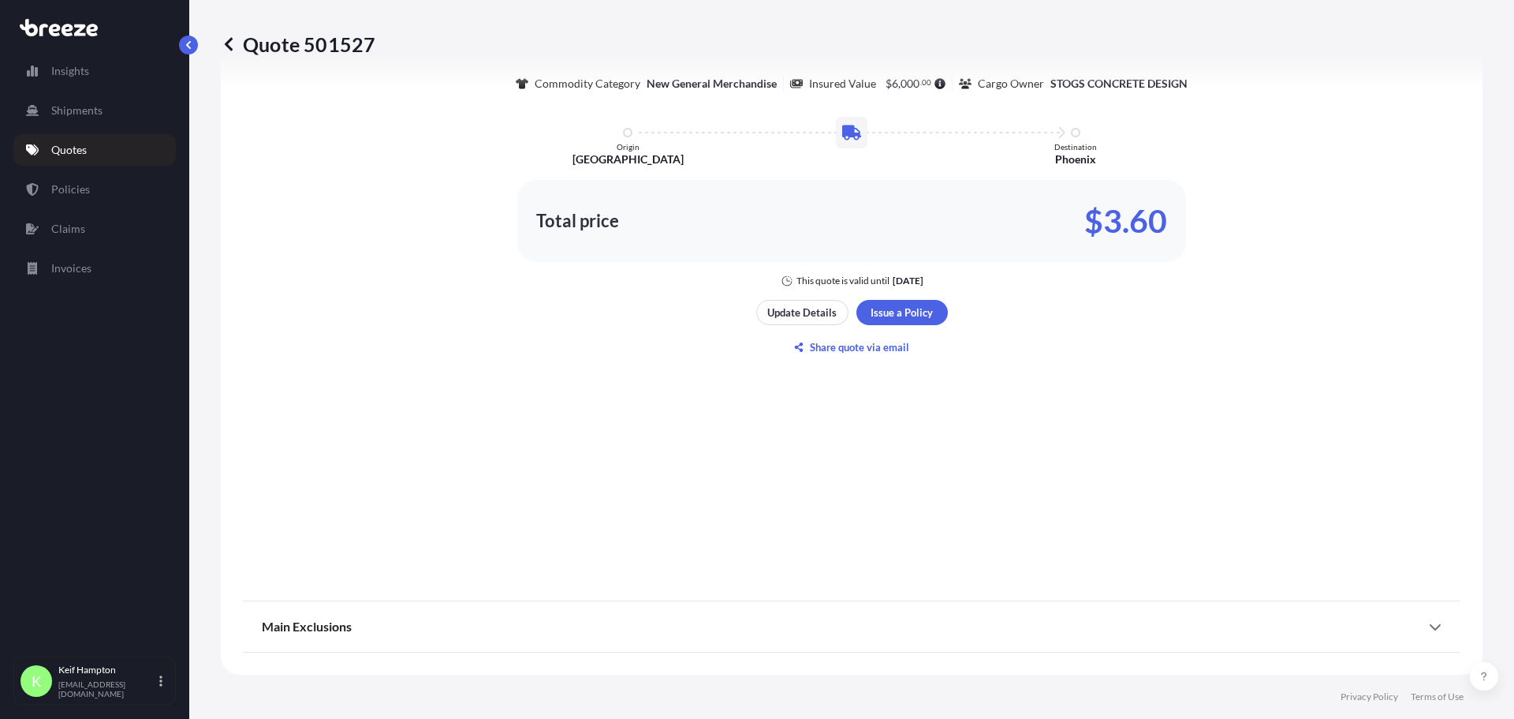
scroll to position [0, 0]
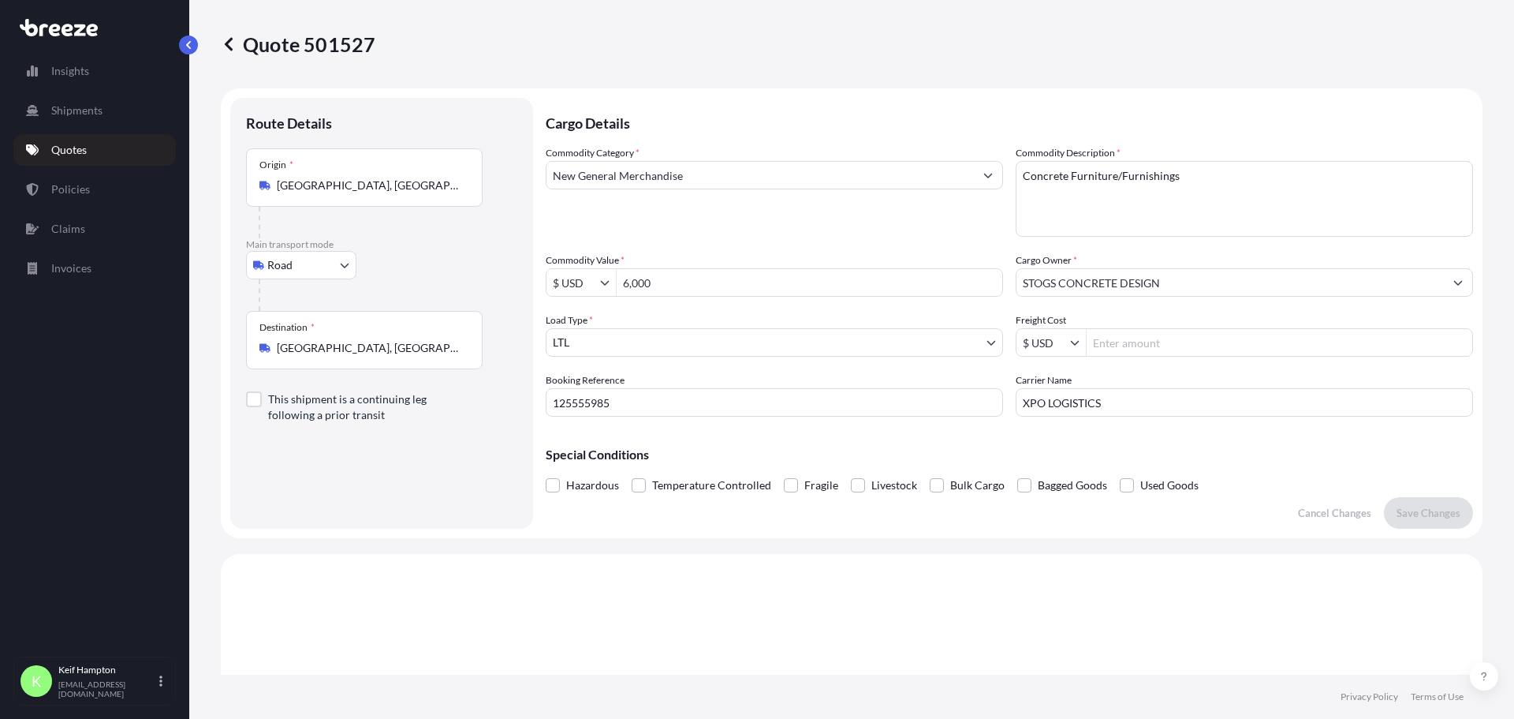
drag, startPoint x: 974, startPoint y: 574, endPoint x: 957, endPoint y: 574, distance: 17.4
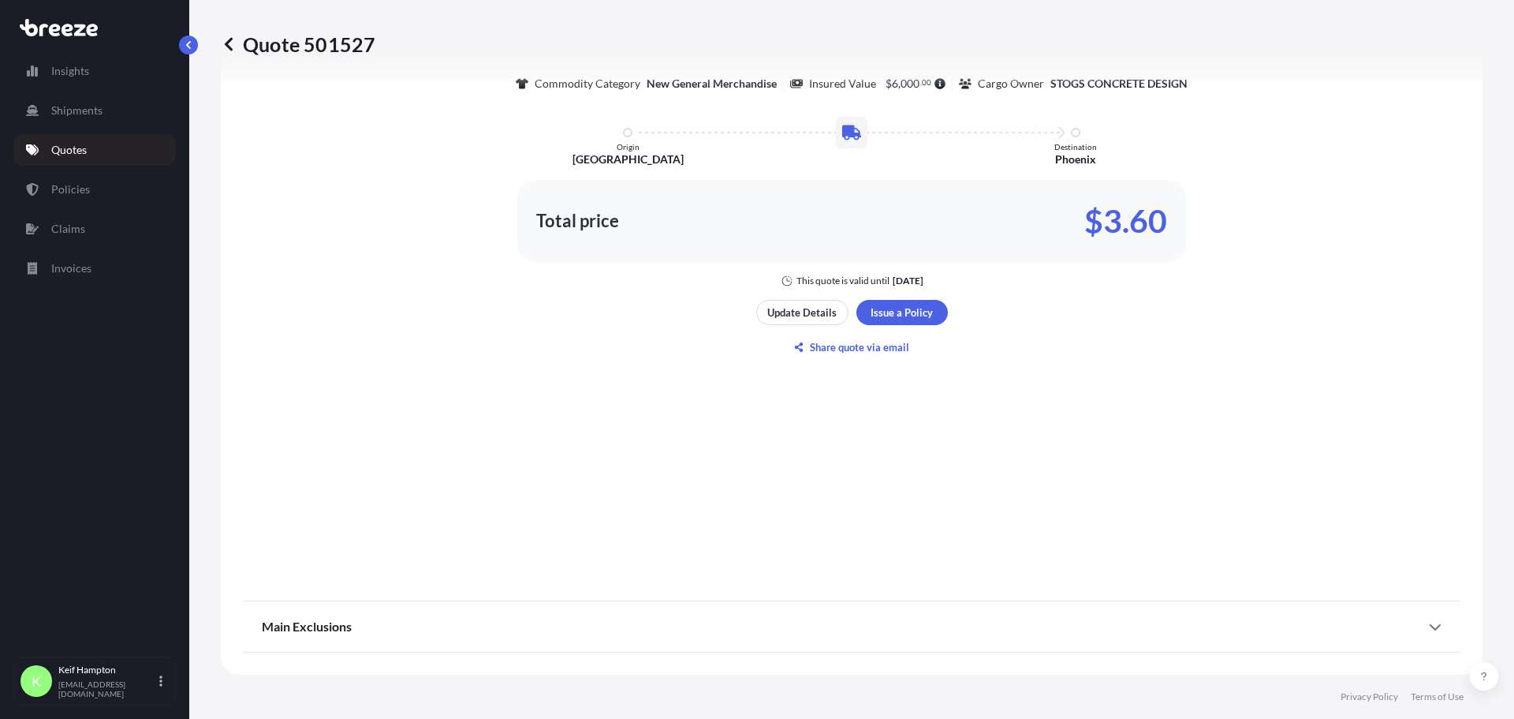
scroll to position [416, 0]
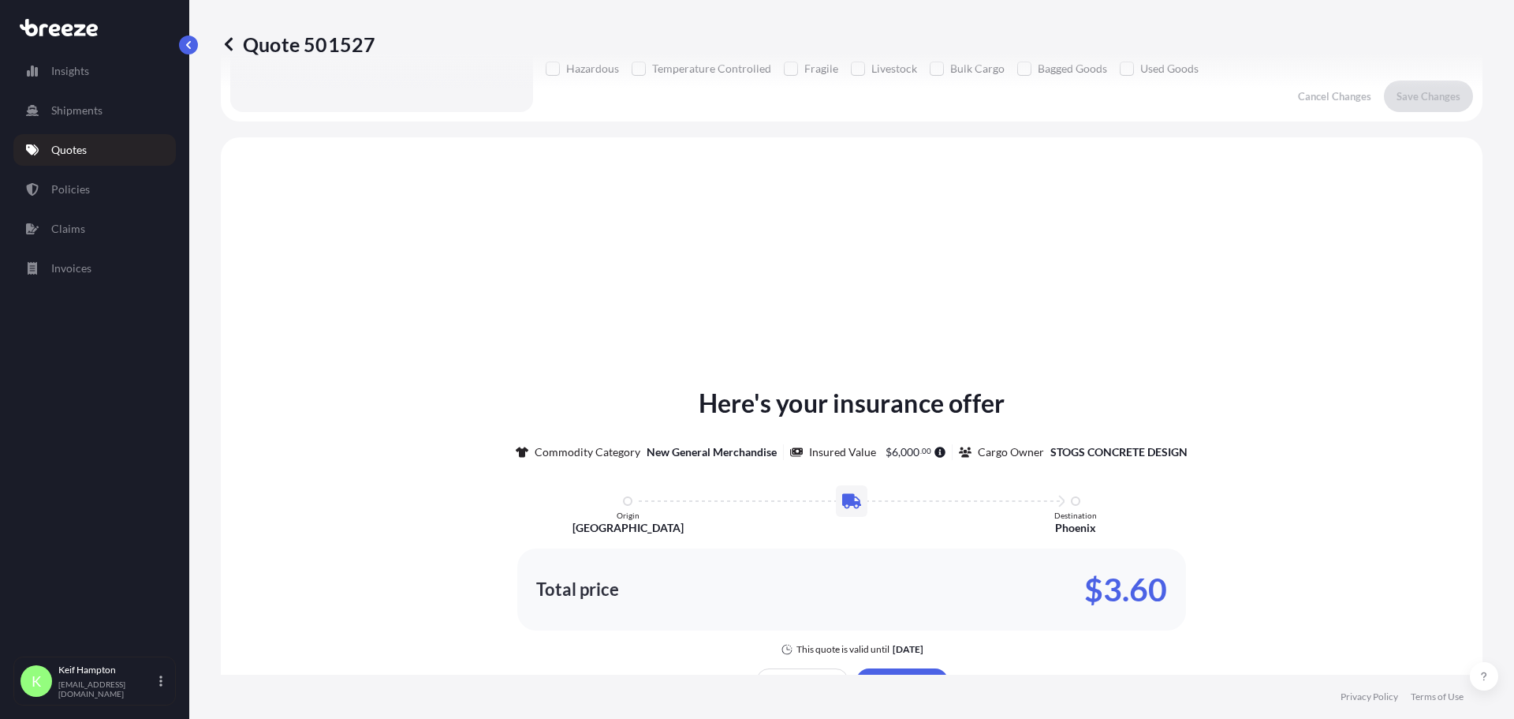
click at [1283, 318] on div "Here's your insurance offer Commodity Category New General Merchandise Insured …" at bounding box center [852, 556] width 1218 height 794
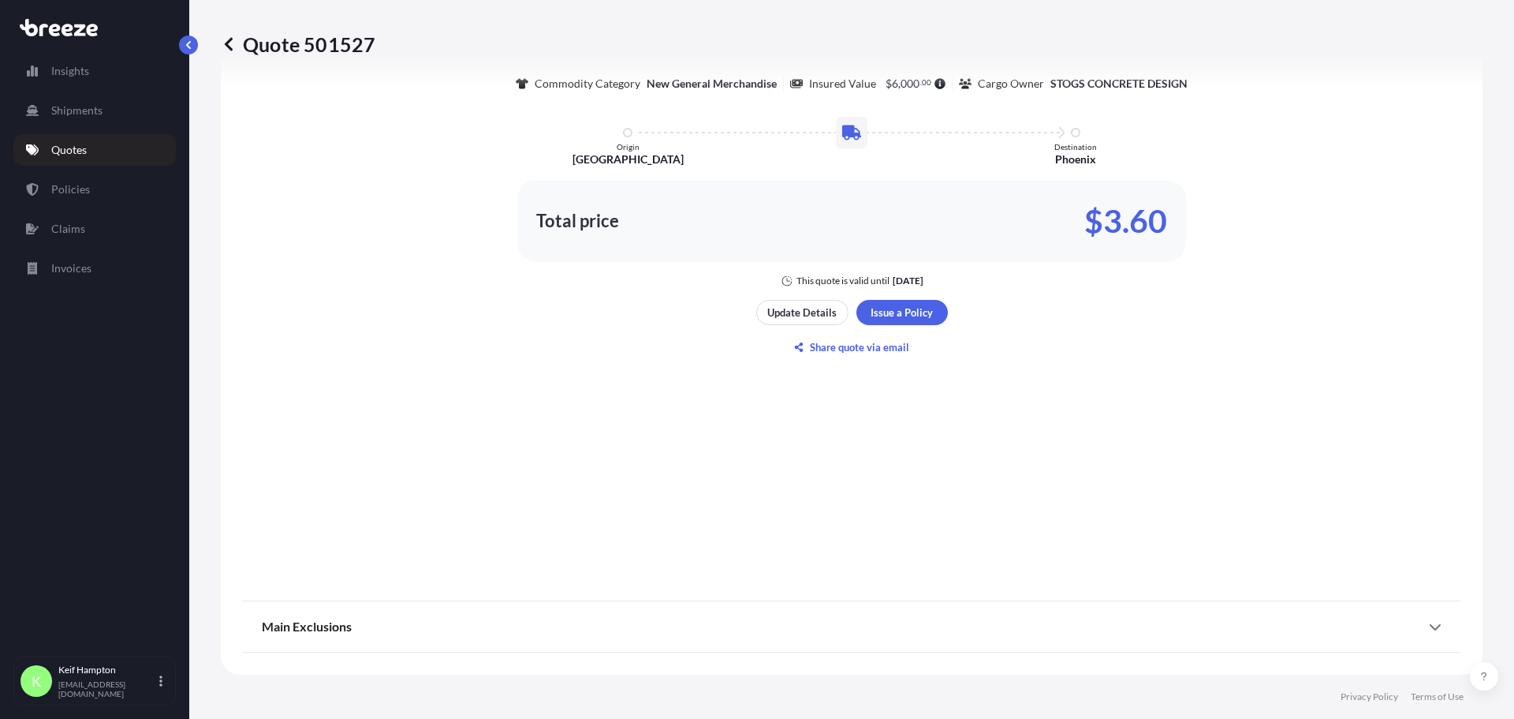
click at [894, 511] on div "Here's your insurance offer Commodity Category New General Merchandise Insured …" at bounding box center [852, 188] width 1218 height 794
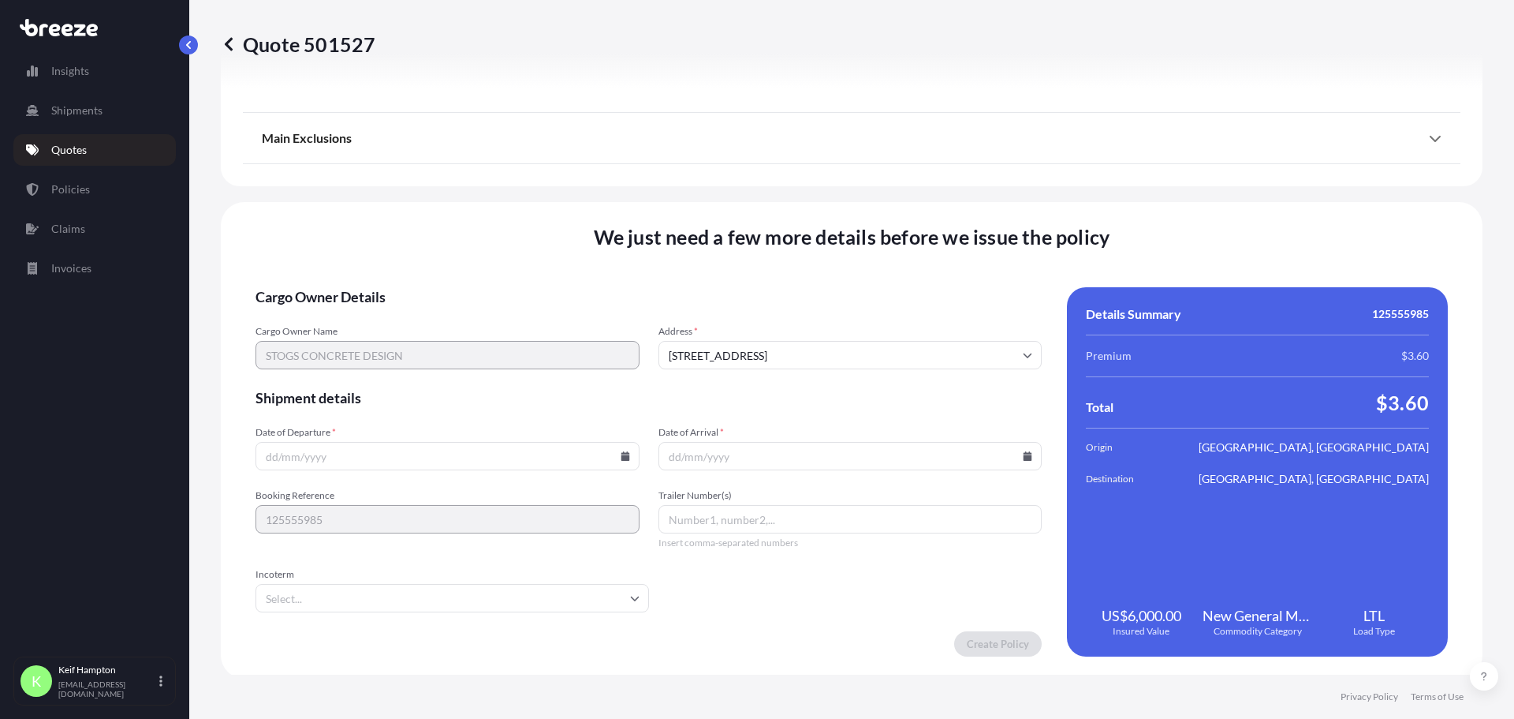
scroll to position [1769, 0]
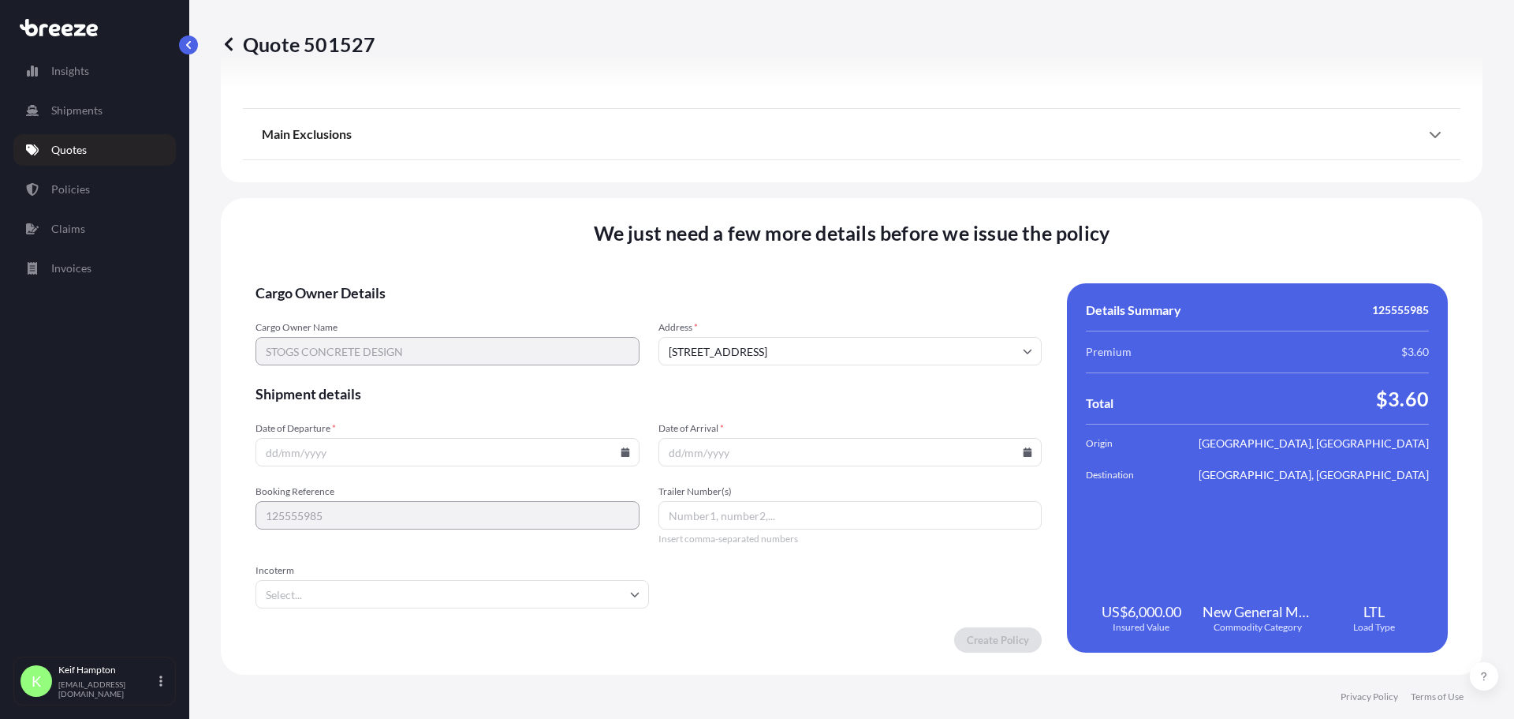
click at [621, 450] on icon at bounding box center [625, 451] width 9 height 9
click at [443, 307] on button "16" at bounding box center [445, 311] width 25 height 25
type input "[DATE]"
click at [1023, 450] on icon at bounding box center [1027, 451] width 9 height 9
click at [813, 338] on button "22" at bounding box center [807, 341] width 25 height 25
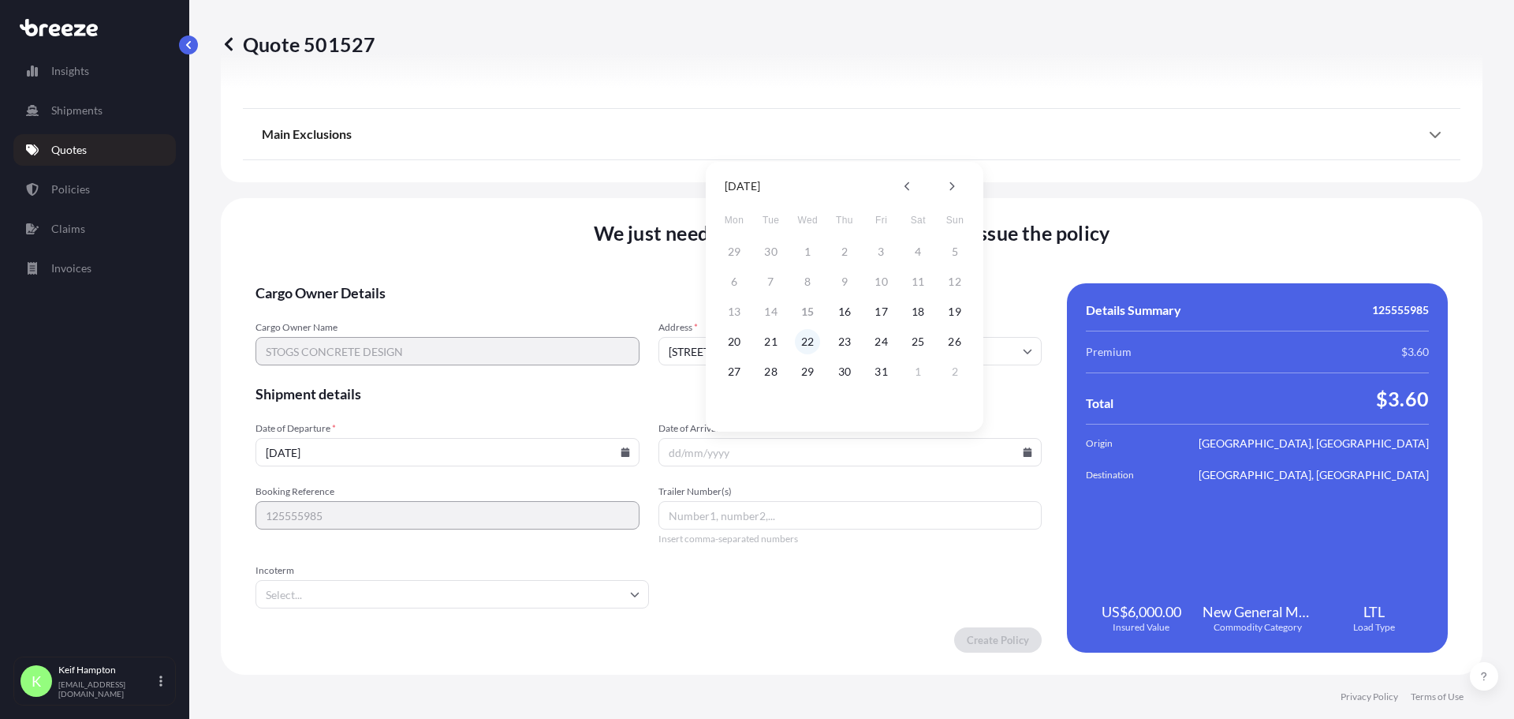
type input "[DATE]"
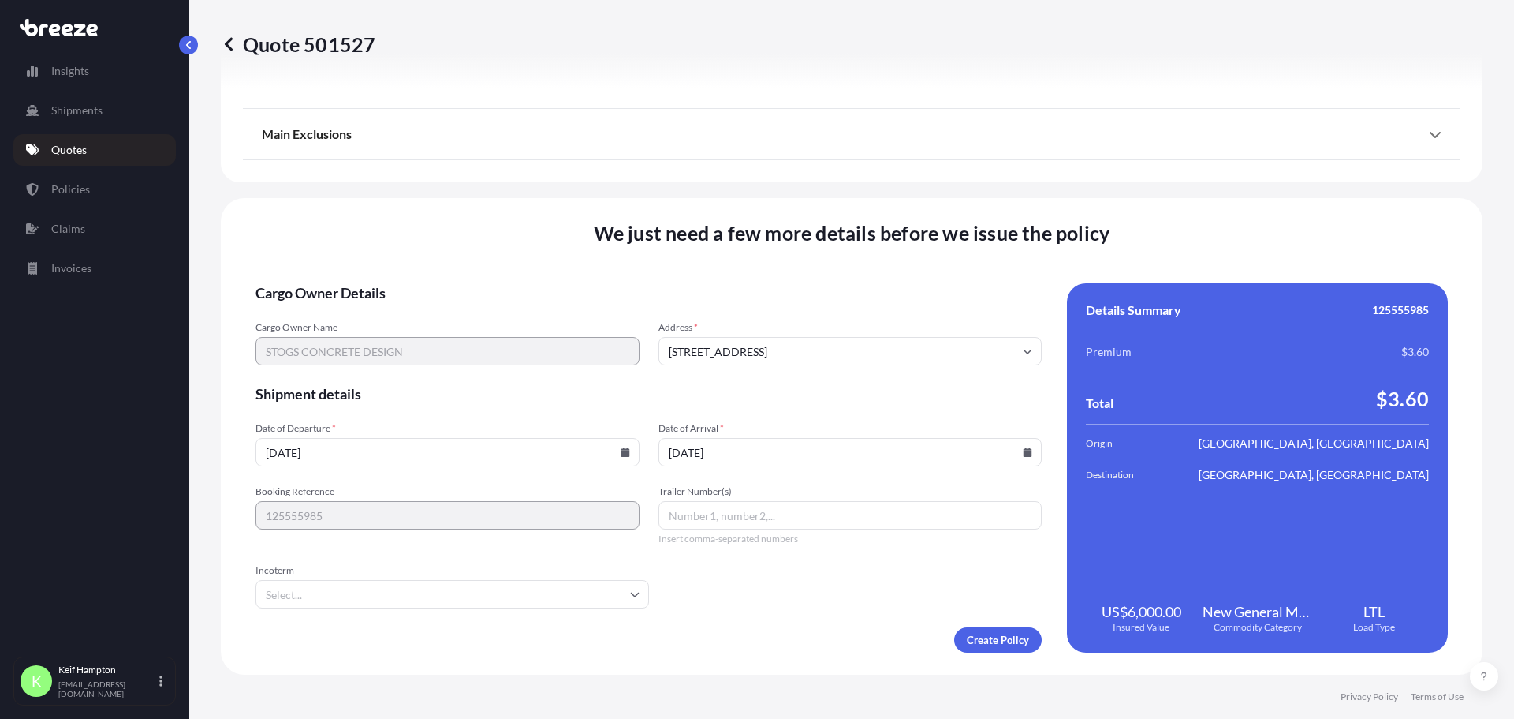
click at [892, 605] on form "Cargo Owner Details Cargo Owner Name STOGS CONCRETE DESIGN Address * [STREET_AD…" at bounding box center [649, 467] width 786 height 369
click at [924, 614] on form "Cargo Owner Details Cargo Owner Name STOGS CONCRETE DESIGN Address * [STREET_AD…" at bounding box center [649, 467] width 786 height 369
click at [985, 625] on form "Cargo Owner Details Cargo Owner Name STOGS CONCRETE DESIGN Address * [STREET_AD…" at bounding box center [649, 467] width 786 height 369
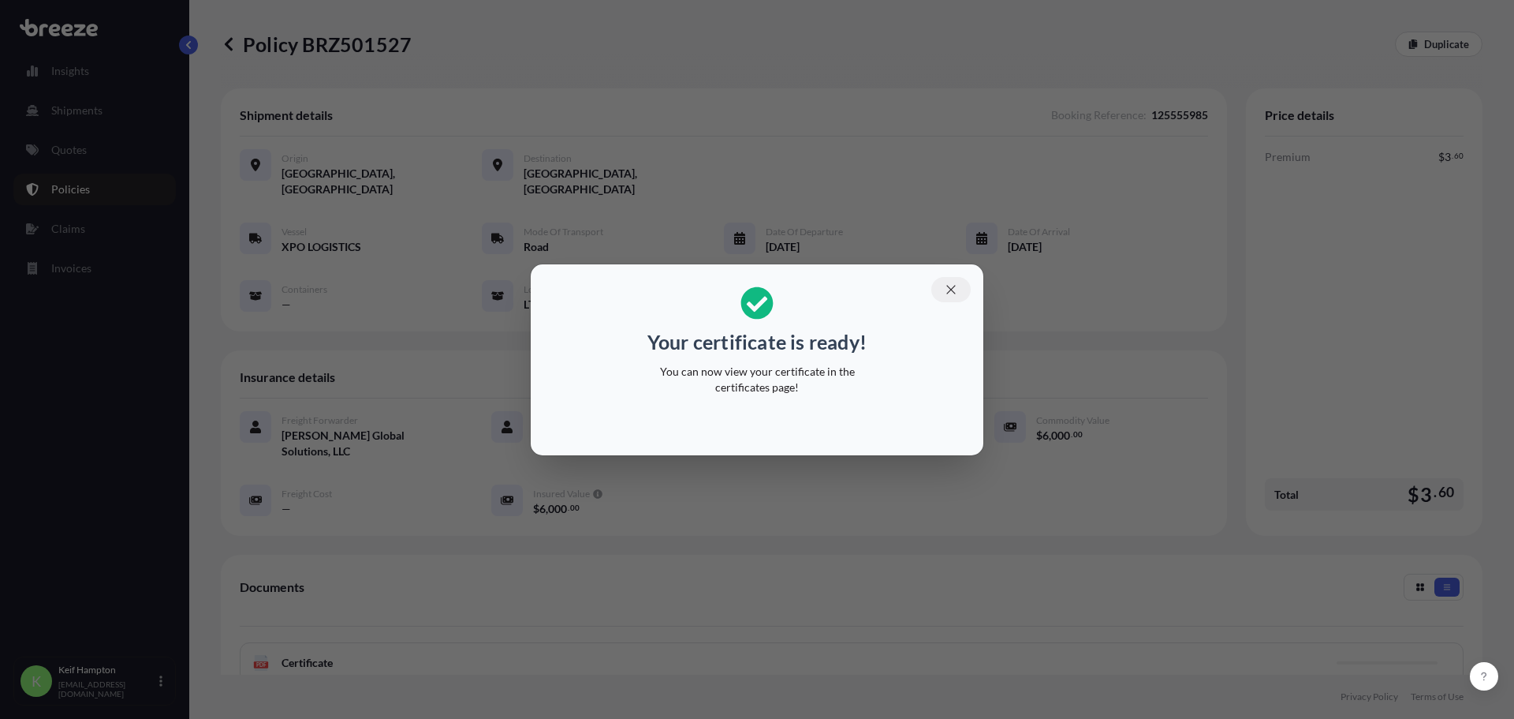
click at [945, 291] on icon "button" at bounding box center [951, 289] width 14 height 14
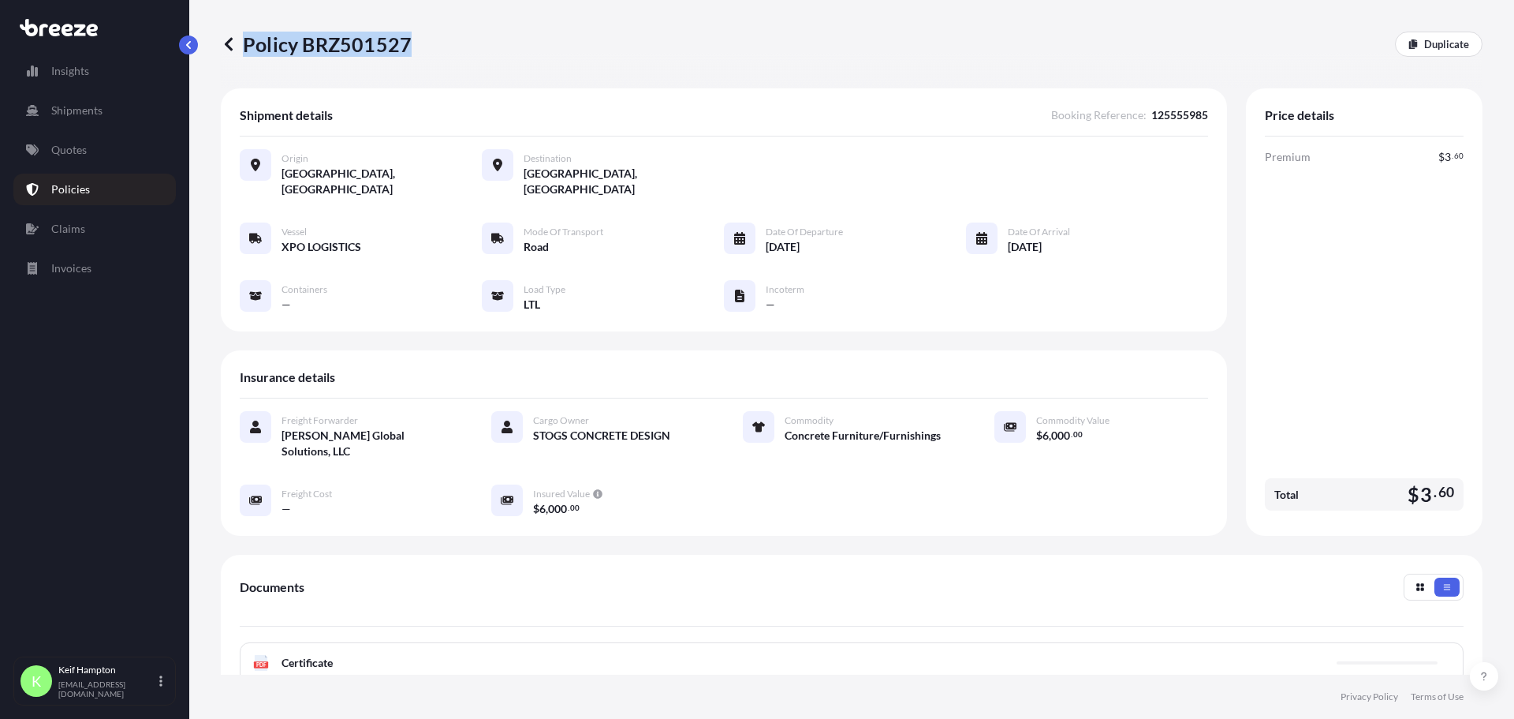
drag, startPoint x: 437, startPoint y: 30, endPoint x: 407, endPoint y: 50, distance: 36.3
click at [407, 50] on div "Policy BRZ501527 Duplicate" at bounding box center [852, 44] width 1262 height 88
copy p "Policy BRZ501527"
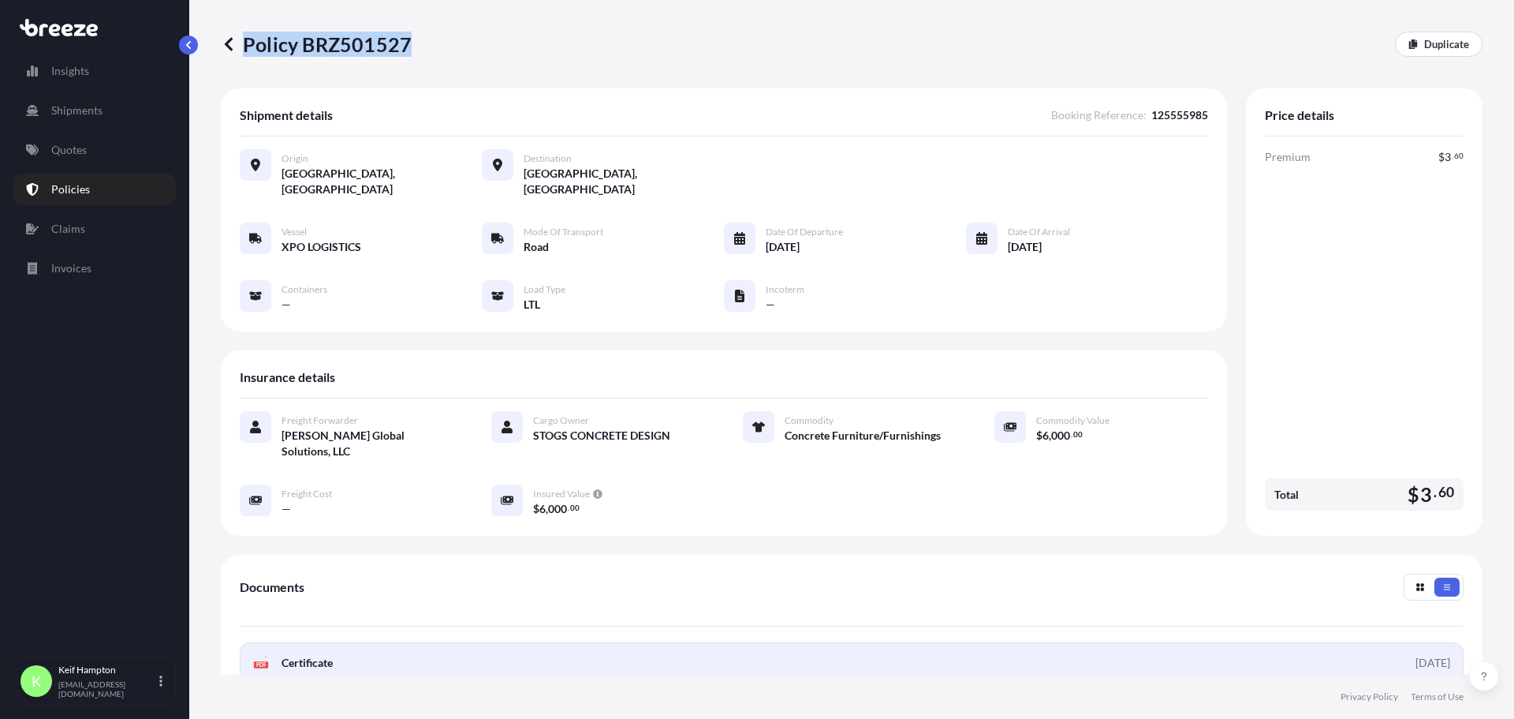
click at [249, 642] on link "PDF Certificate [DATE]" at bounding box center [852, 662] width 1224 height 41
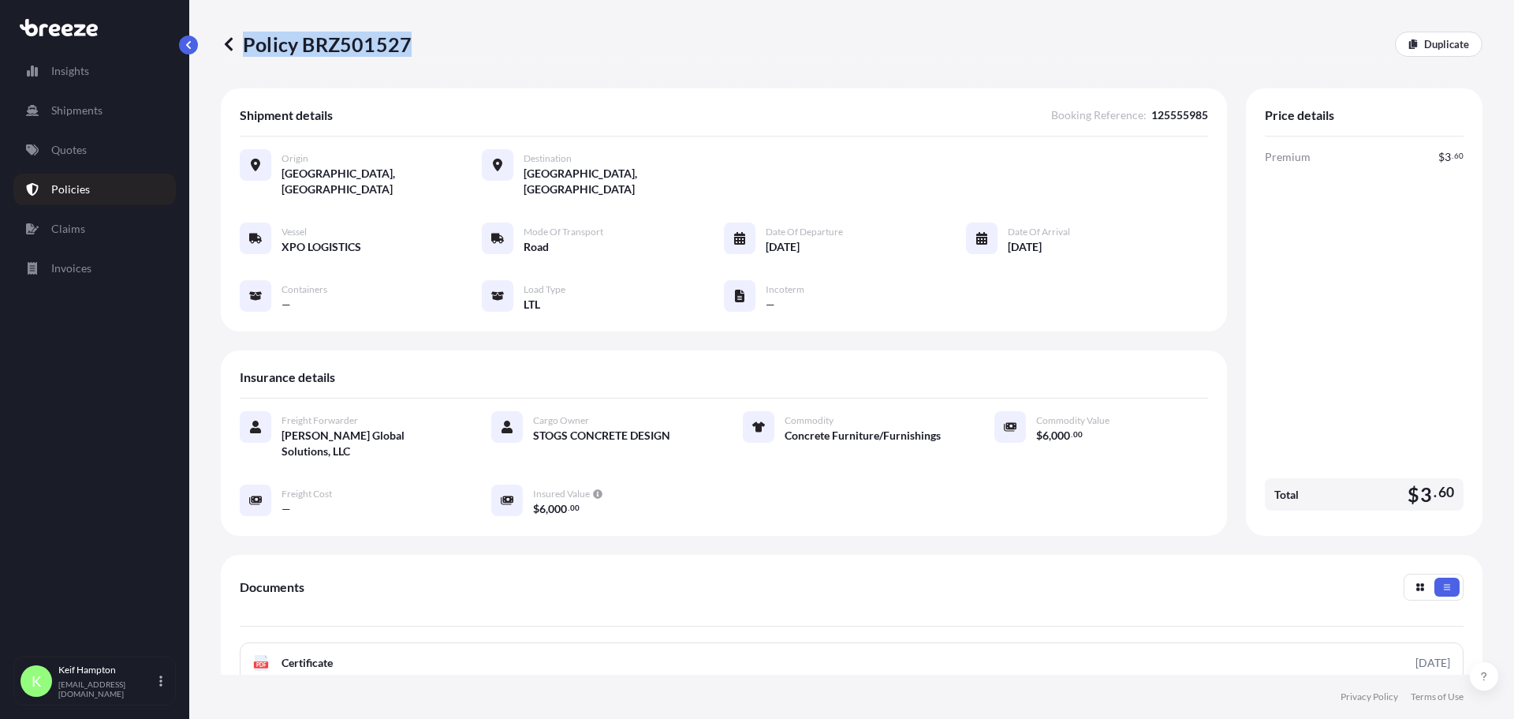
click at [476, 68] on div "Policy BRZ501527 Duplicate" at bounding box center [852, 44] width 1262 height 88
click at [625, 50] on div "Policy BRZ501527 Duplicate" at bounding box center [852, 44] width 1262 height 25
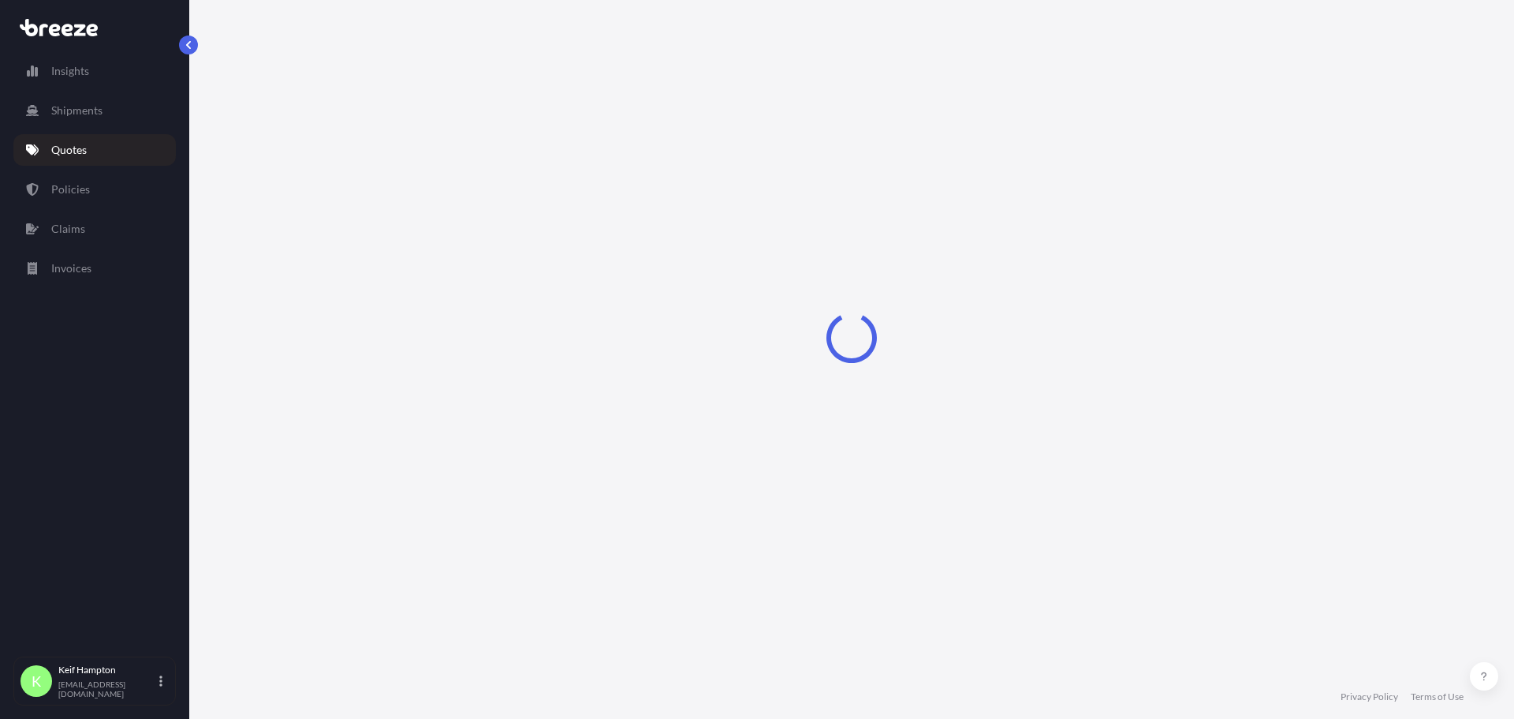
select select "Road"
select select "1"
